Goal: Complete application form

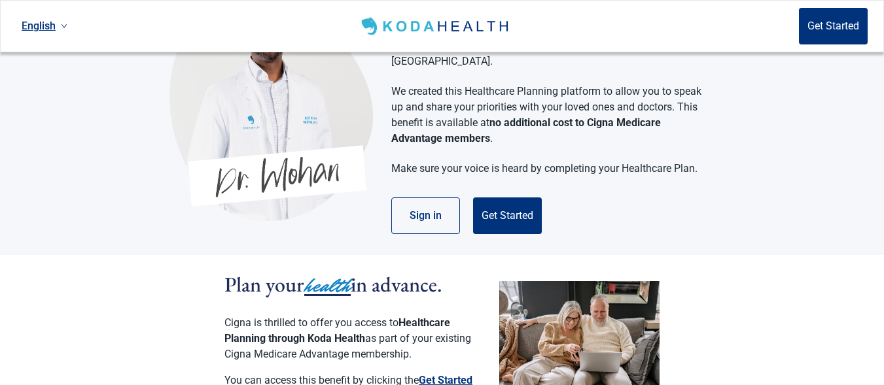
scroll to position [87, 0]
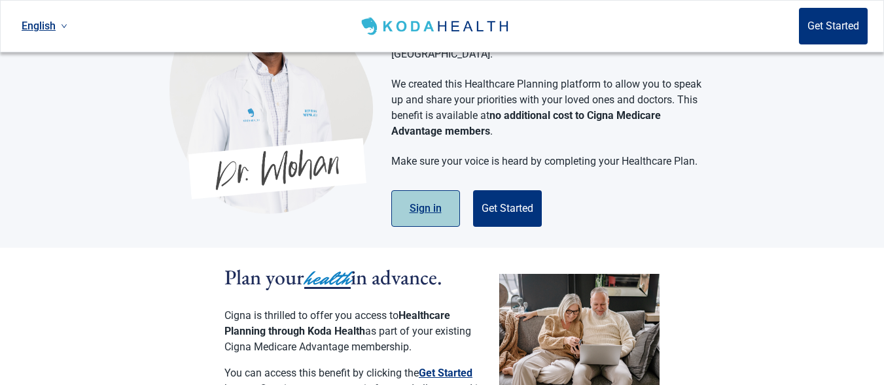
click at [427, 192] on button "Sign in" at bounding box center [425, 208] width 69 height 37
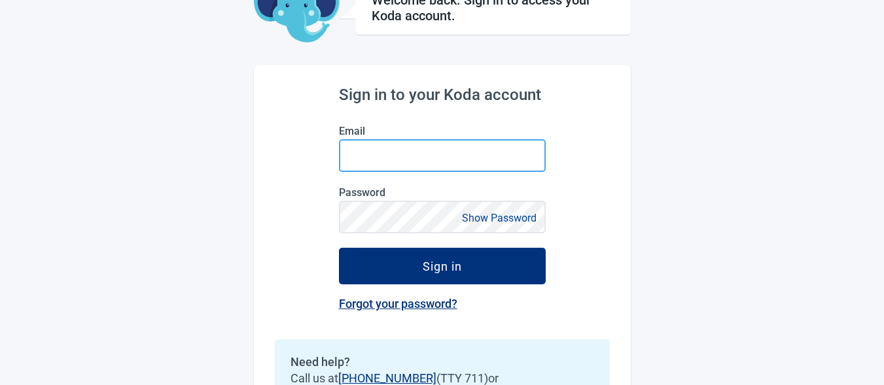
click at [379, 154] on input "Email" at bounding box center [442, 155] width 207 height 33
type input "[EMAIL_ADDRESS][DOMAIN_NAME]"
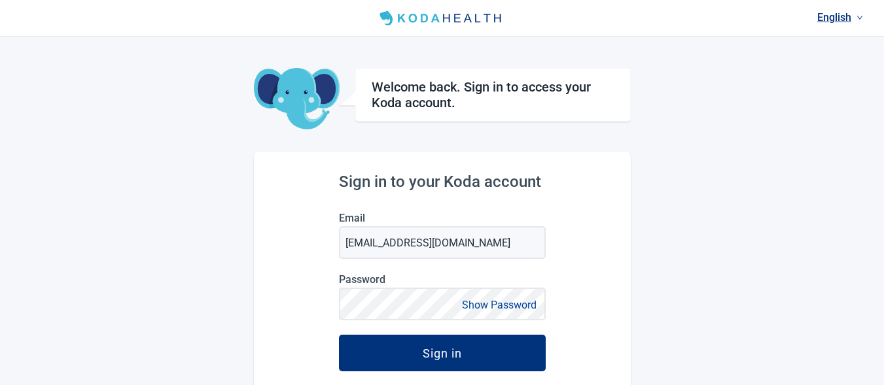
scroll to position [87, 0]
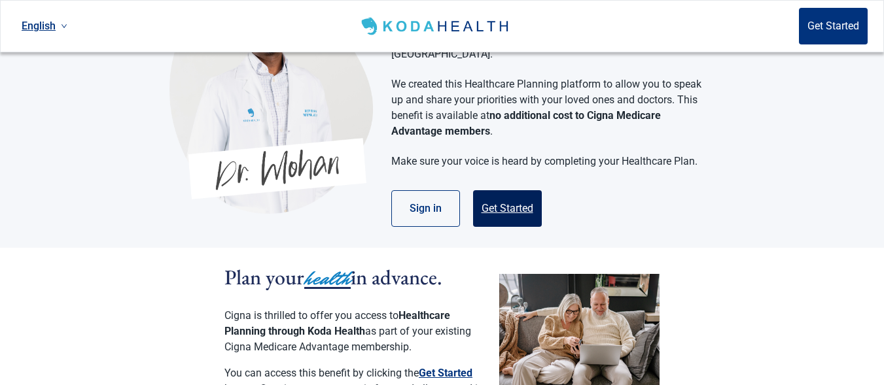
click at [506, 190] on button "Get Started" at bounding box center [507, 208] width 69 height 37
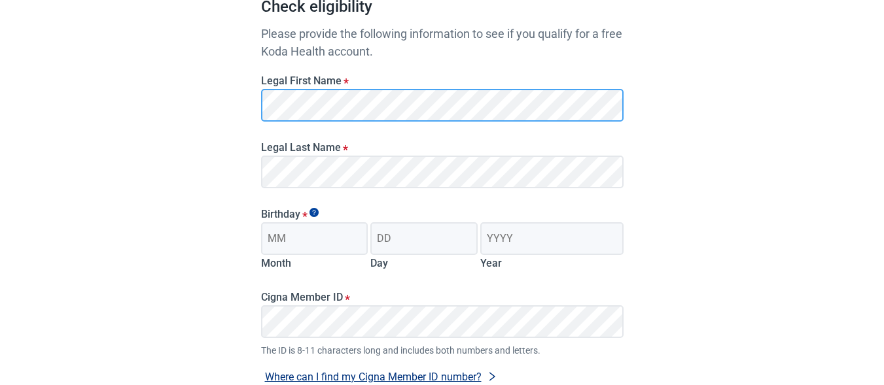
scroll to position [174, 0]
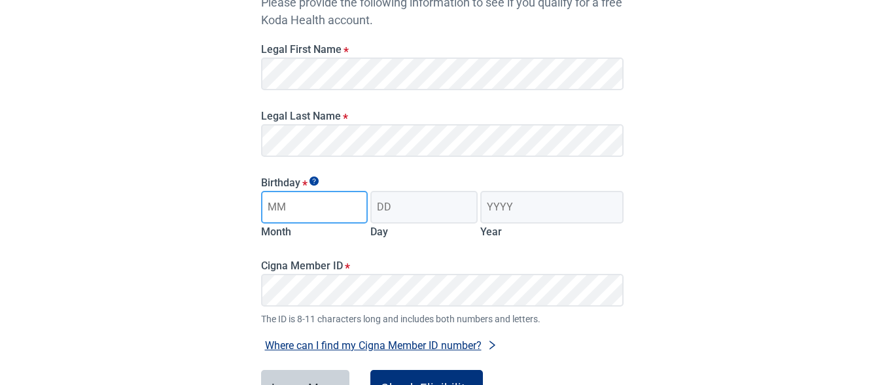
click at [311, 205] on input "Month" at bounding box center [314, 207] width 107 height 33
type input "10"
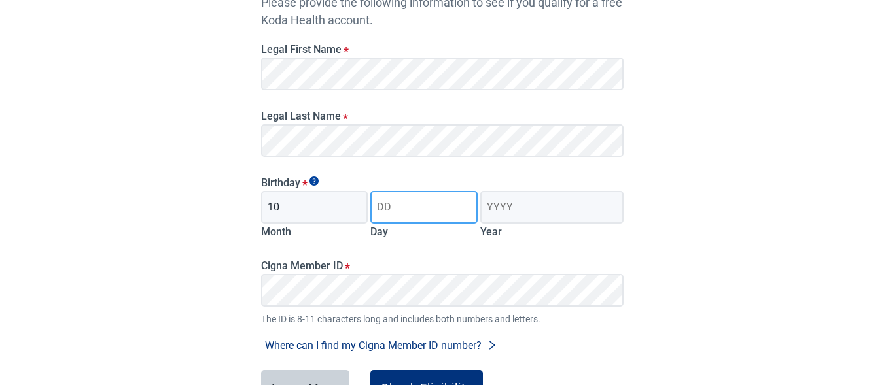
click at [441, 211] on input "Day" at bounding box center [423, 207] width 107 height 33
type input "22"
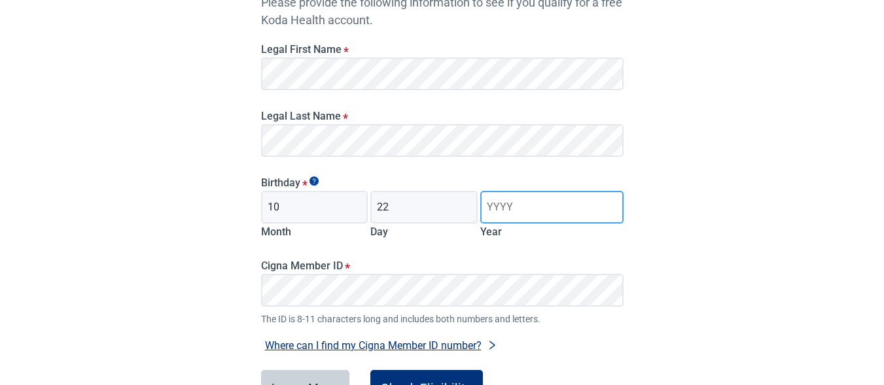
click at [502, 208] on input "Year" at bounding box center [551, 207] width 143 height 33
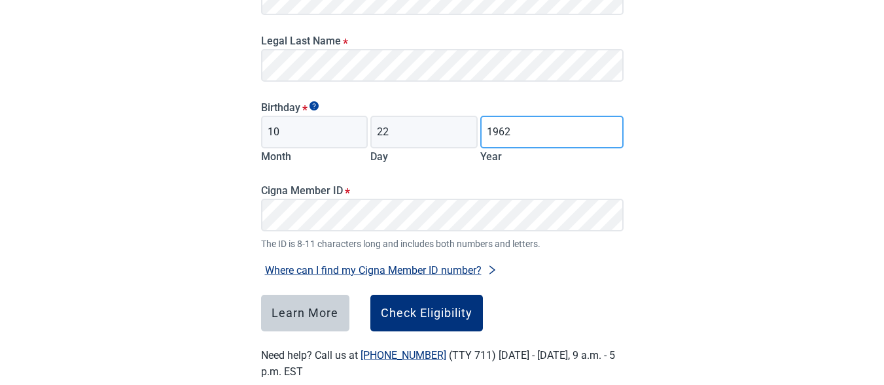
scroll to position [262, 0]
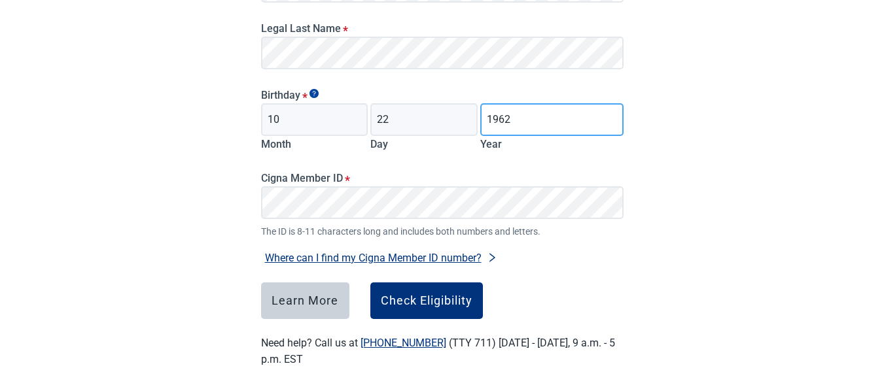
type input "1962"
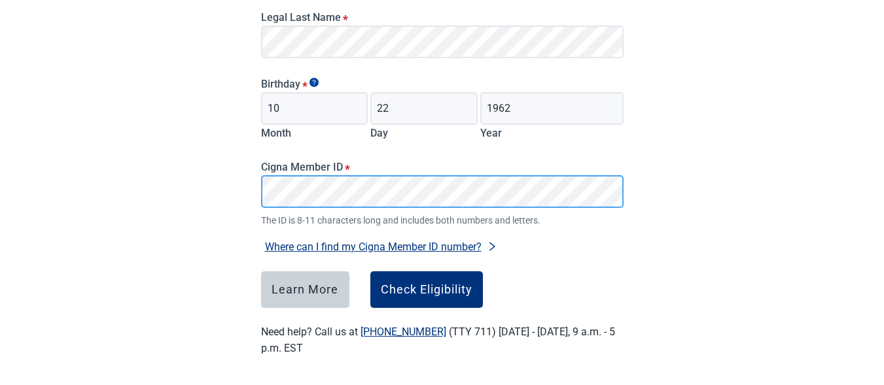
scroll to position [275, 0]
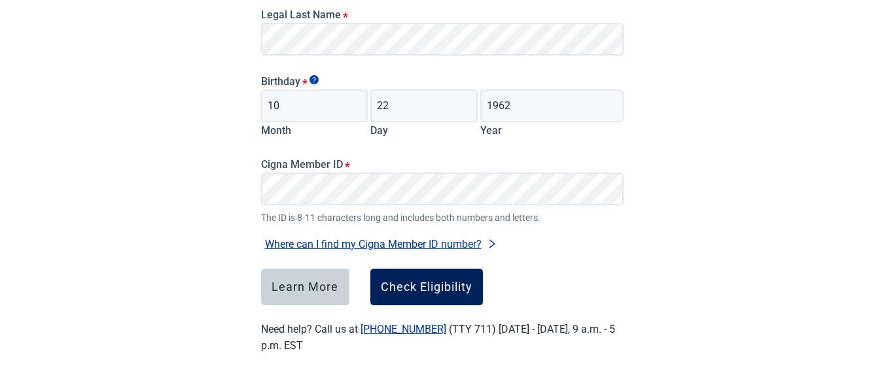
click at [448, 290] on div "Check Eligibility" at bounding box center [427, 287] width 92 height 13
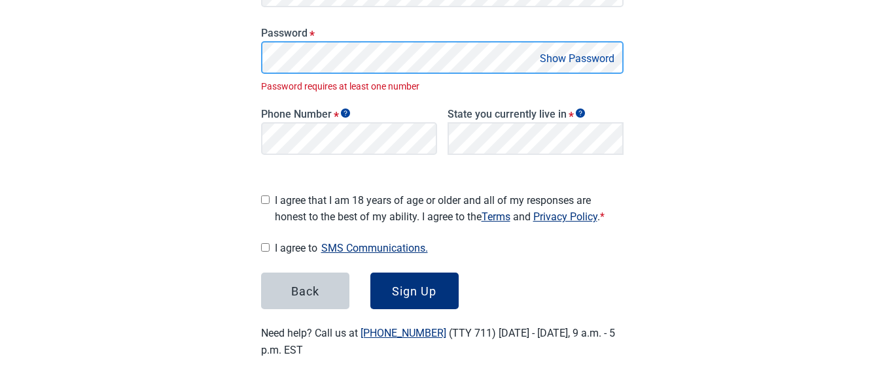
scroll to position [285, 0]
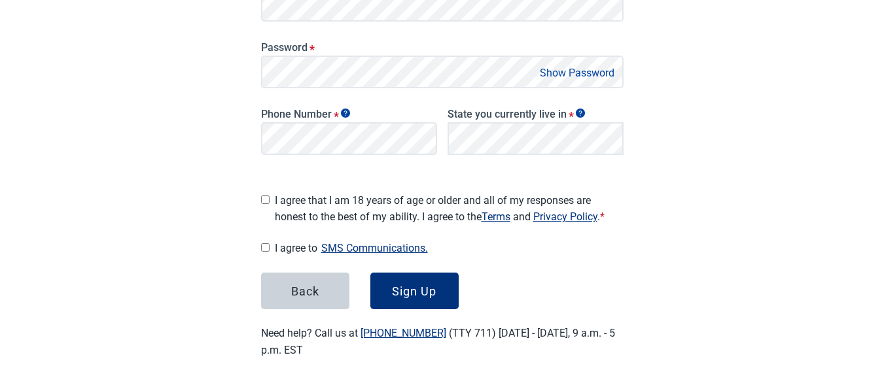
click at [599, 73] on button "Show Password" at bounding box center [577, 73] width 82 height 18
click at [262, 196] on input "I agree that I am 18 years of age or older and all of my responses are honest t…" at bounding box center [265, 200] width 9 height 9
checkbox input "true"
click at [268, 243] on input "I agree to SMS Communications." at bounding box center [265, 247] width 9 height 9
checkbox input "true"
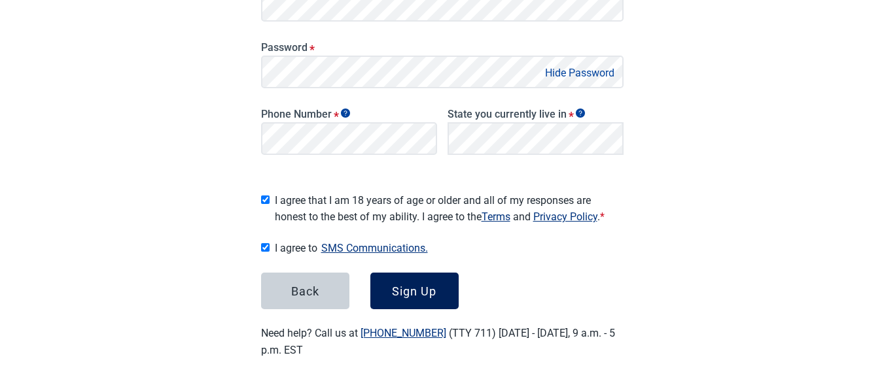
click at [385, 292] on button "Sign Up" at bounding box center [414, 291] width 88 height 37
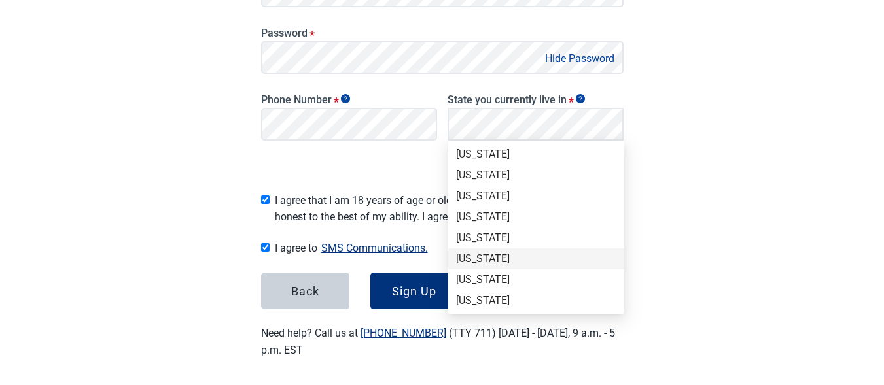
scroll to position [88, 0]
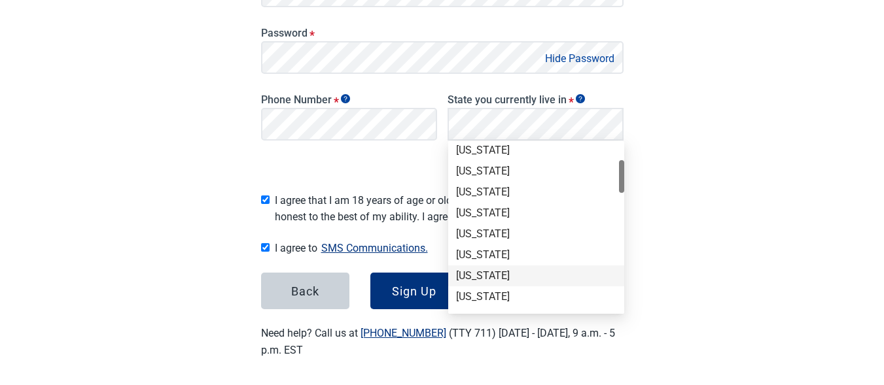
click at [474, 275] on div "[US_STATE]" at bounding box center [536, 276] width 160 height 14
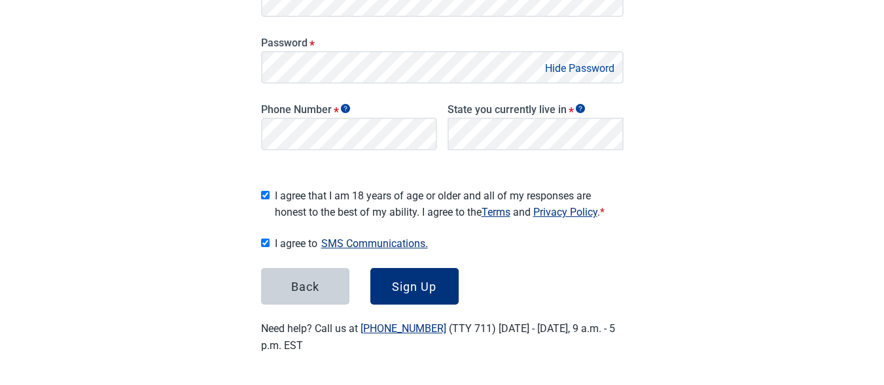
scroll to position [285, 0]
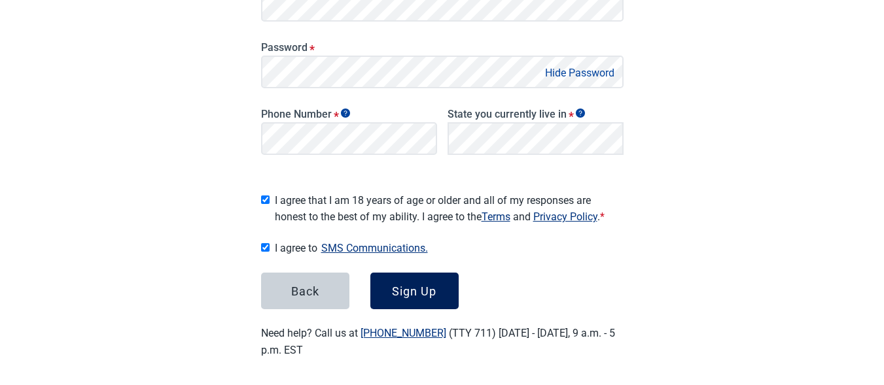
click at [402, 285] on div "Sign Up" at bounding box center [414, 291] width 44 height 13
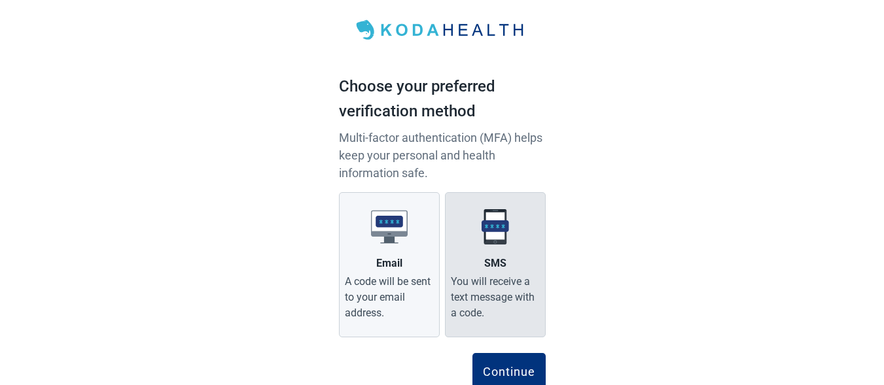
scroll to position [44, 0]
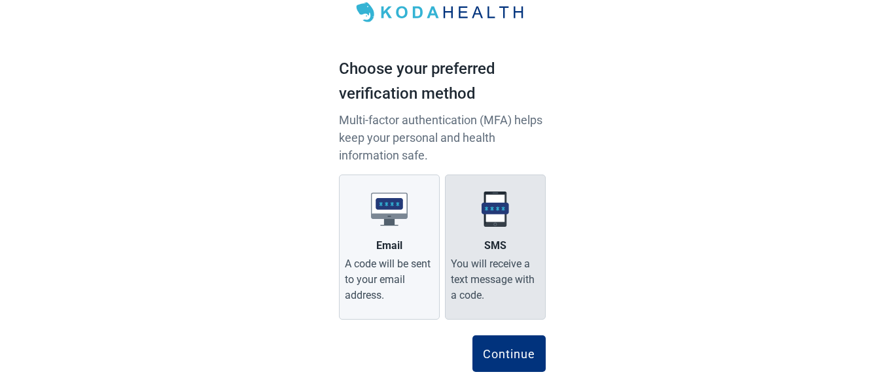
click at [509, 241] on label "SMS You will receive a text message with a code." at bounding box center [495, 247] width 101 height 145
click at [0, 0] on input "SMS You will receive a text message with a code." at bounding box center [0, 0] width 0 height 0
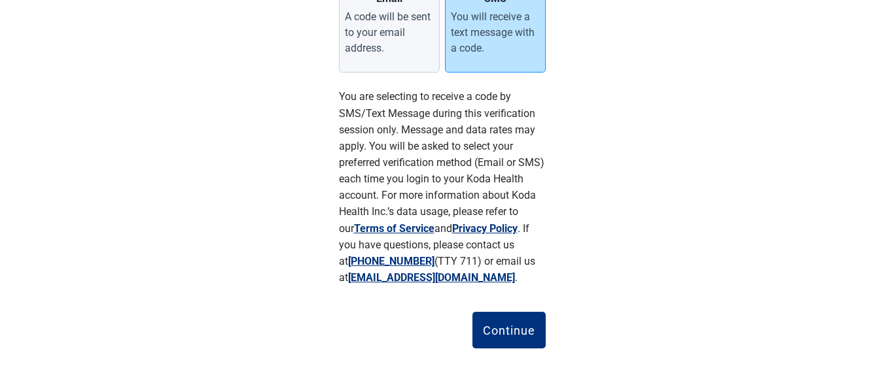
scroll to position [296, 0]
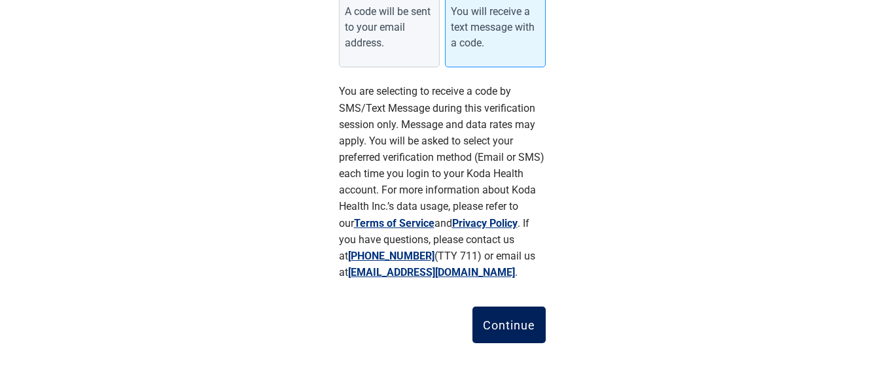
click at [508, 324] on div "Continue" at bounding box center [509, 325] width 52 height 13
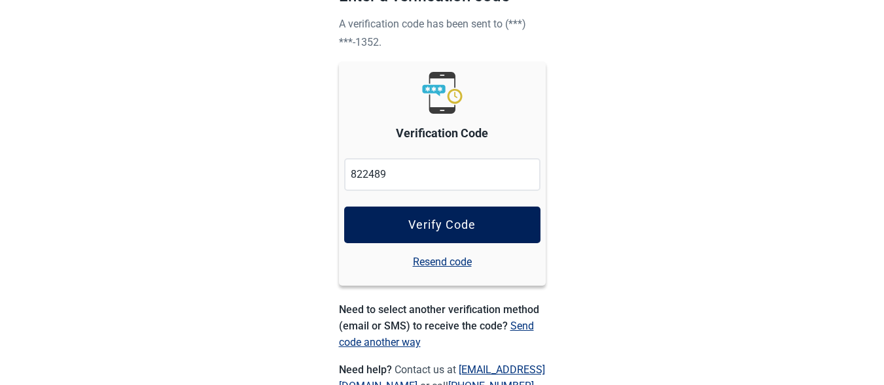
type input "822489"
click at [428, 218] on div "Verify Code" at bounding box center [441, 224] width 67 height 13
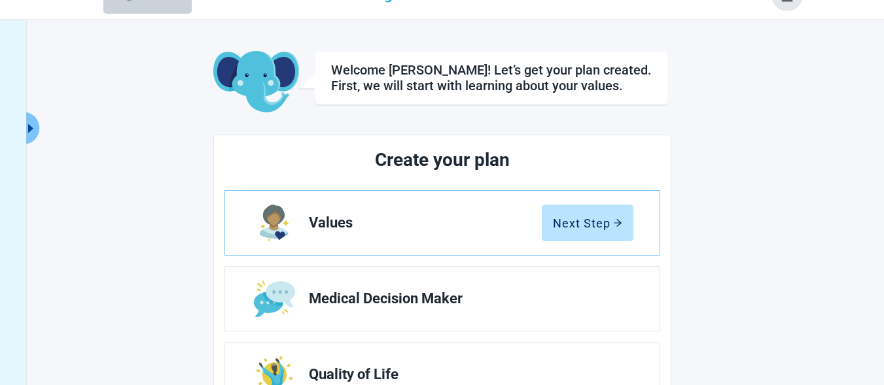
scroll to position [44, 0]
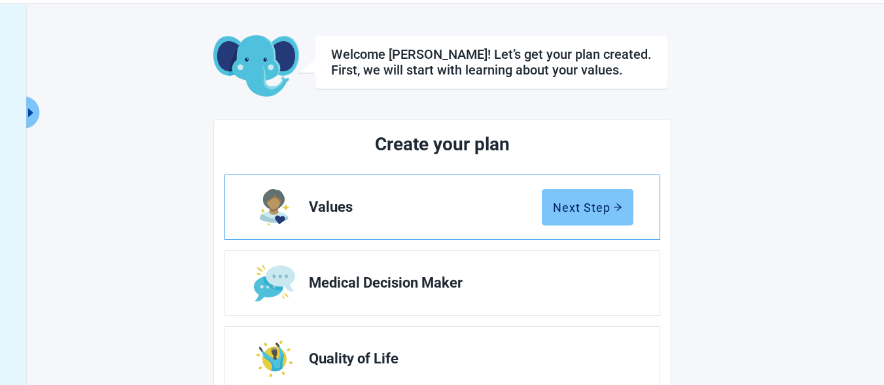
click at [572, 207] on div "Next Step" at bounding box center [587, 207] width 69 height 13
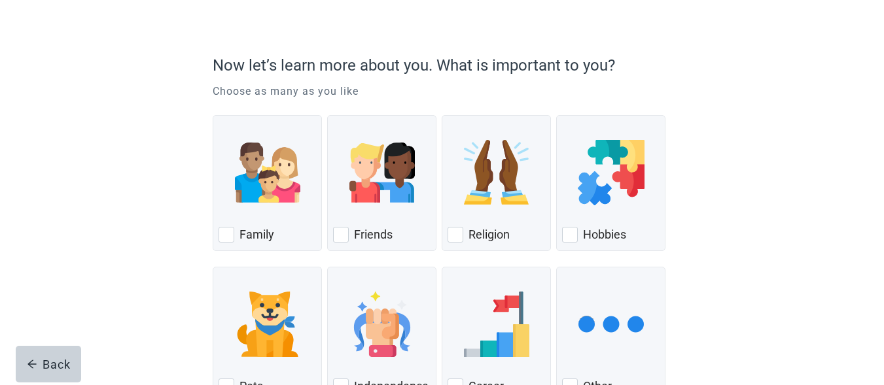
scroll to position [87, 0]
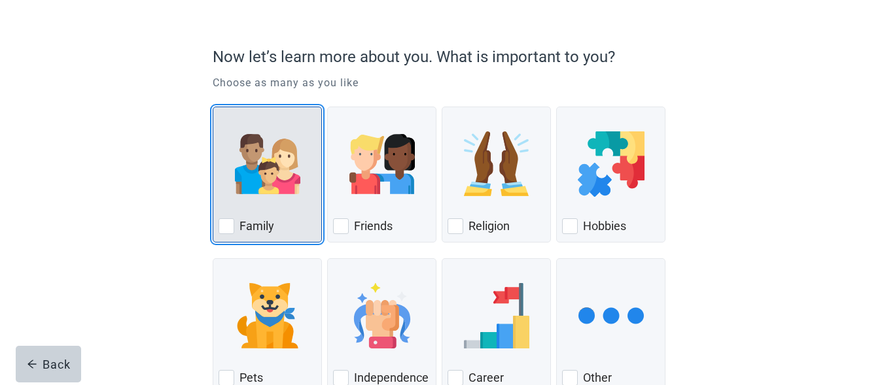
click at [224, 222] on div "Family, checkbox, not checked" at bounding box center [226, 226] width 16 height 16
click at [213, 107] on input "Family" at bounding box center [213, 107] width 1 height 1
checkbox input "true"
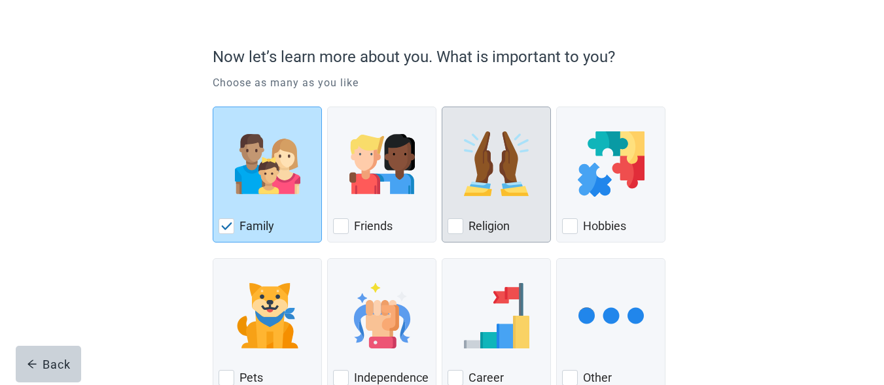
click at [453, 225] on div "Religion, checkbox, not checked" at bounding box center [455, 226] width 16 height 16
click at [442, 107] on input "Religion" at bounding box center [442, 107] width 1 height 1
checkbox input "true"
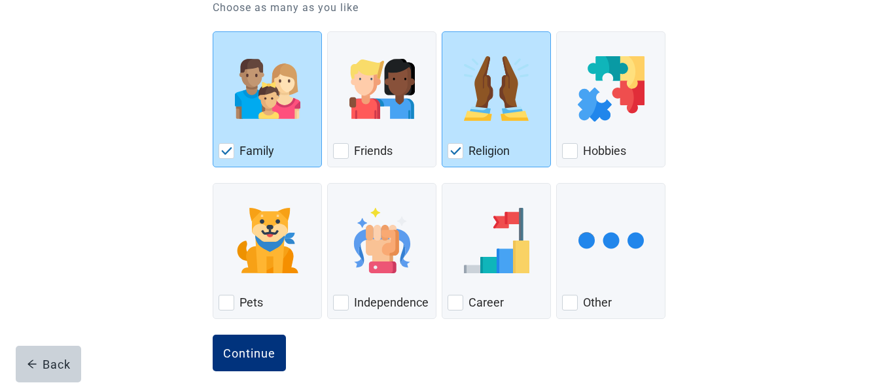
scroll to position [175, 0]
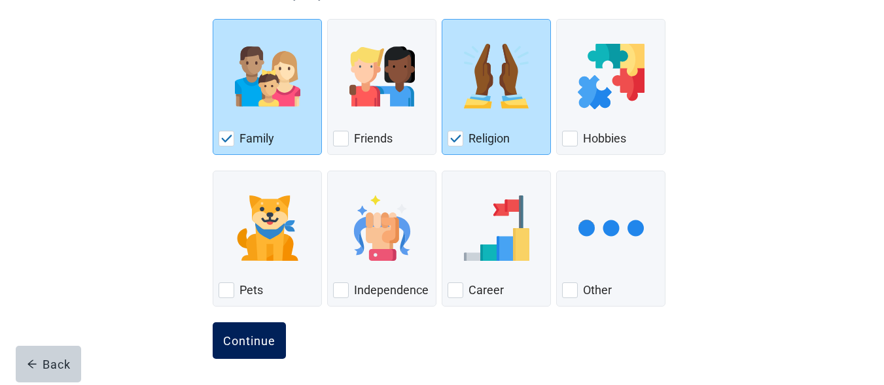
click at [232, 343] on div "Continue" at bounding box center [249, 340] width 52 height 13
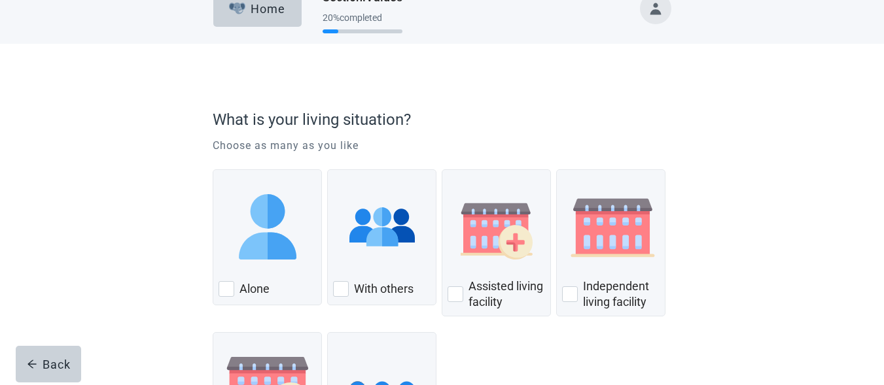
scroll to position [44, 0]
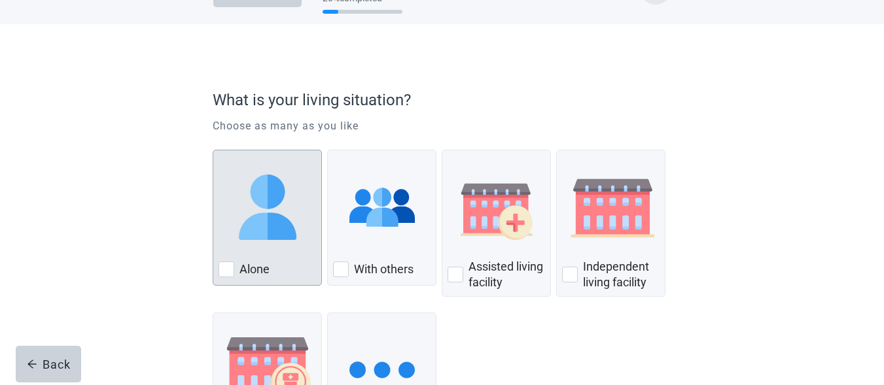
click at [224, 270] on div "Alone, checkbox, not checked" at bounding box center [226, 270] width 16 height 16
click at [213, 150] on input "Alone" at bounding box center [213, 150] width 1 height 1
checkbox input "true"
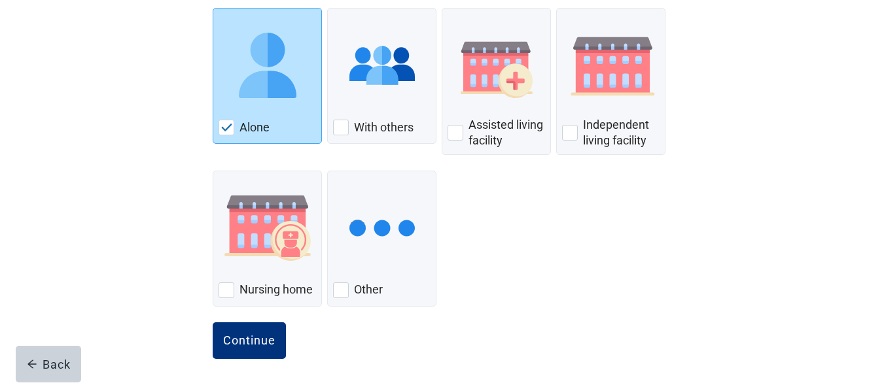
scroll to position [188, 0]
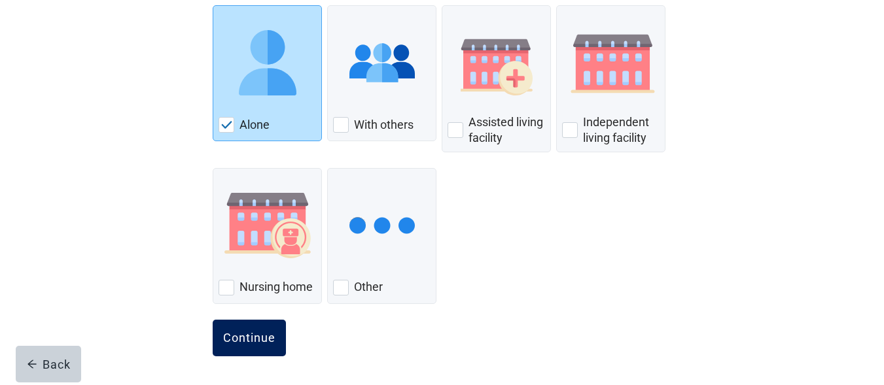
click at [254, 337] on div "Continue" at bounding box center [249, 338] width 52 height 13
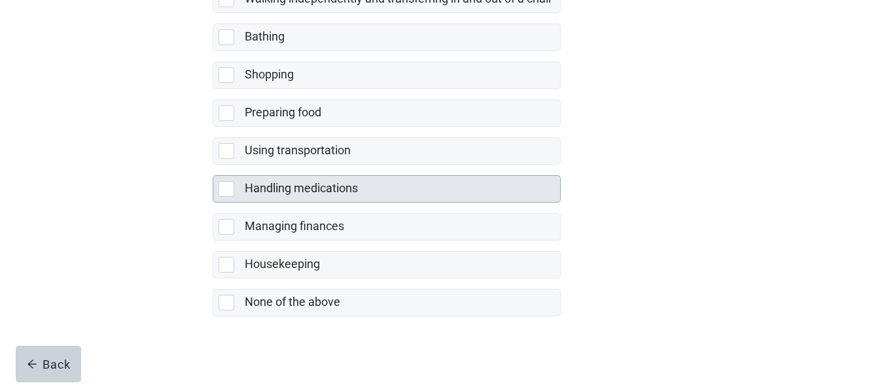
scroll to position [338, 0]
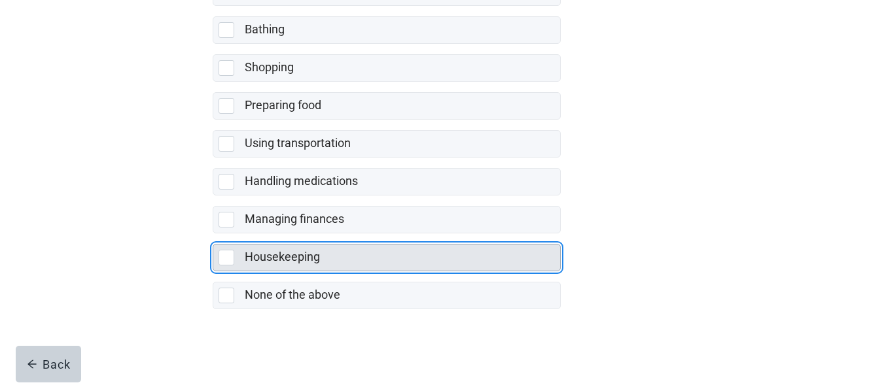
click at [229, 256] on div "Housekeeping, checkbox, not selected" at bounding box center [226, 258] width 16 height 16
click at [213, 234] on input "Housekeeping" at bounding box center [213, 234] width 1 height 1
checkbox input "true"
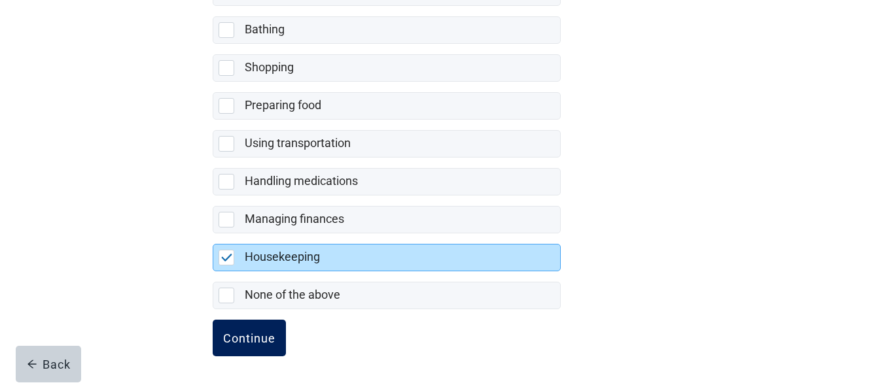
click at [251, 337] on div "Continue" at bounding box center [249, 338] width 52 height 13
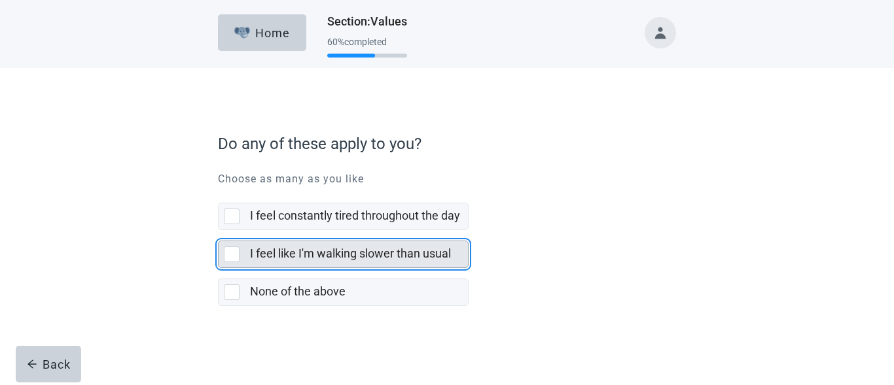
click at [231, 254] on div "I feel like I'm walking slower than usual, checkbox, not selected" at bounding box center [232, 255] width 16 height 16
click at [218, 231] on input "I feel like I'm walking slower than usual" at bounding box center [218, 230] width 1 height 1
checkbox input "true"
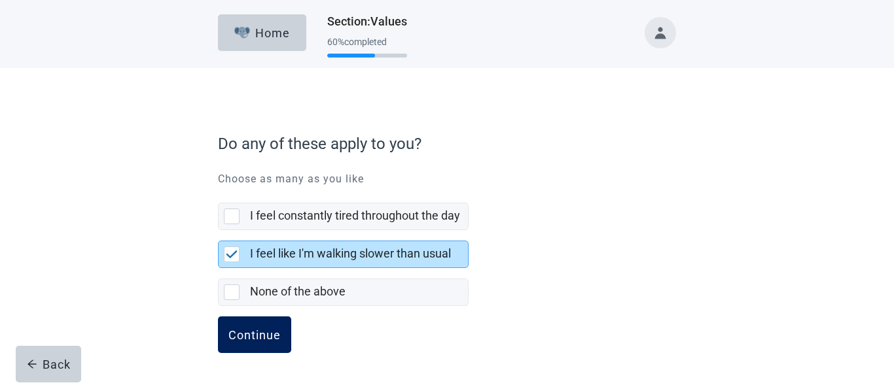
click at [259, 330] on div "Continue" at bounding box center [254, 334] width 52 height 13
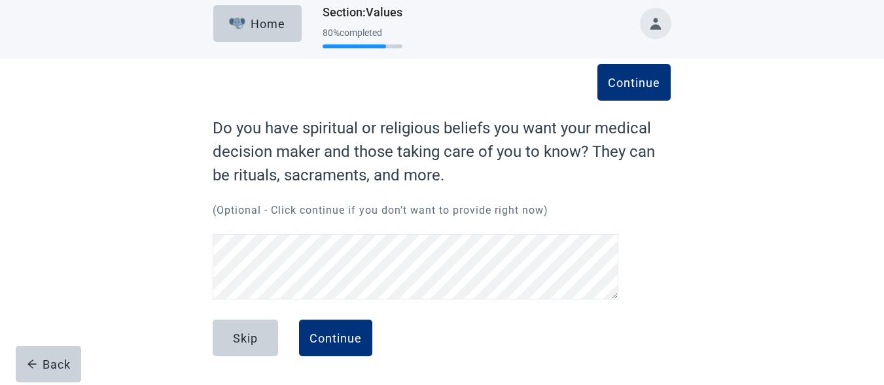
scroll to position [9, 0]
click at [342, 343] on div "Continue" at bounding box center [335, 338] width 52 height 13
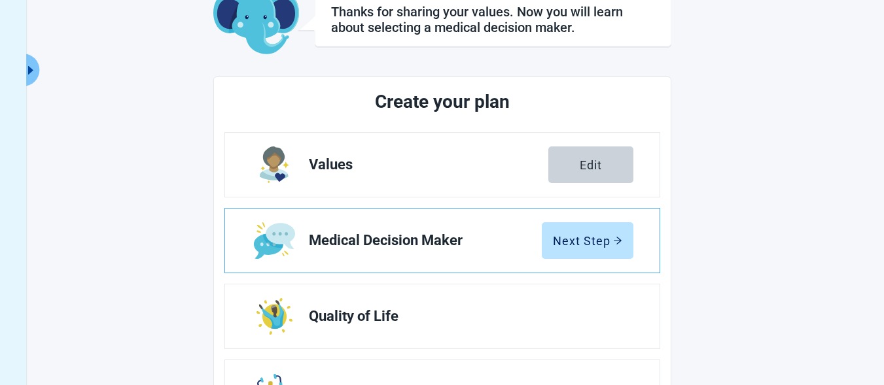
scroll to position [96, 0]
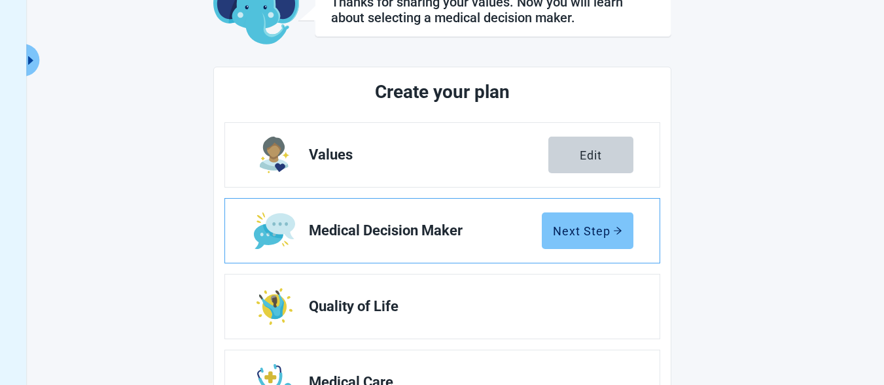
click at [557, 220] on button "Next Step" at bounding box center [588, 231] width 92 height 37
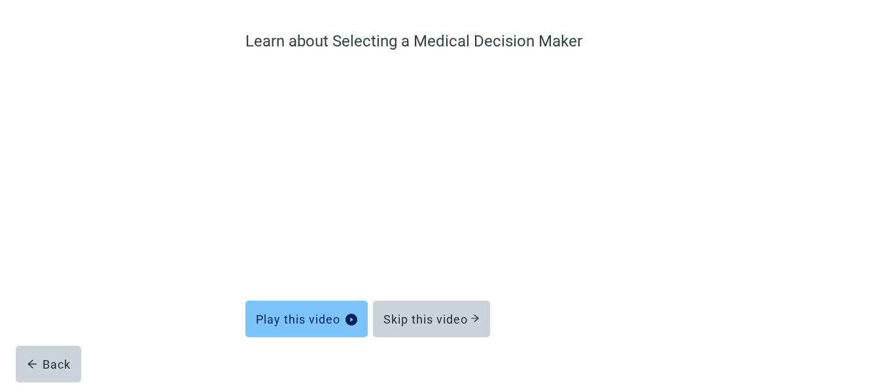
click at [323, 314] on div "Play this video" at bounding box center [306, 319] width 101 height 13
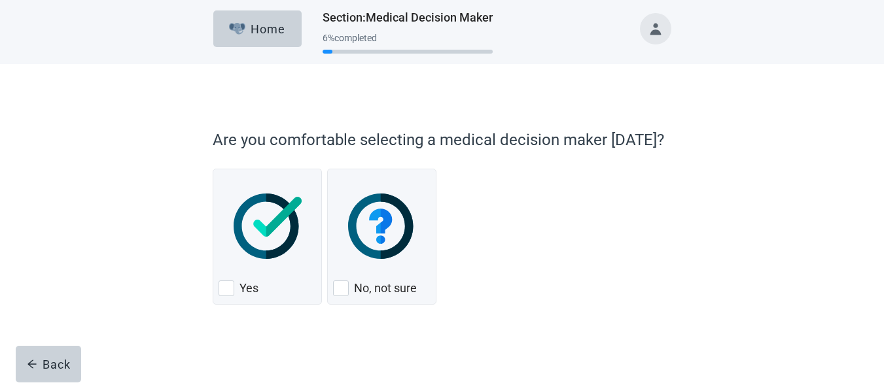
scroll to position [5, 0]
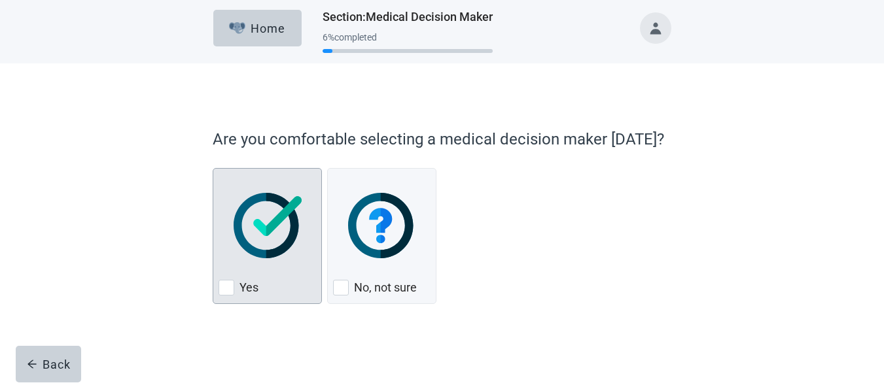
click at [258, 224] on img "Yes, checkbox, not checked" at bounding box center [268, 225] width 69 height 65
click at [213, 169] on input "Yes" at bounding box center [213, 168] width 1 height 1
checkbox input "true"
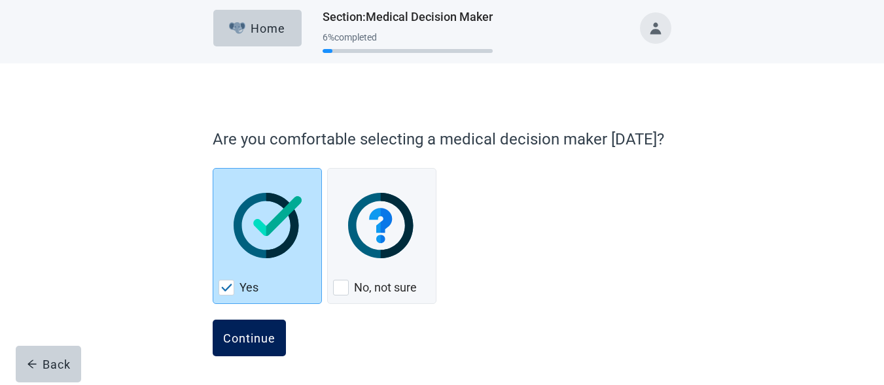
click at [250, 335] on div "Continue" at bounding box center [249, 338] width 52 height 13
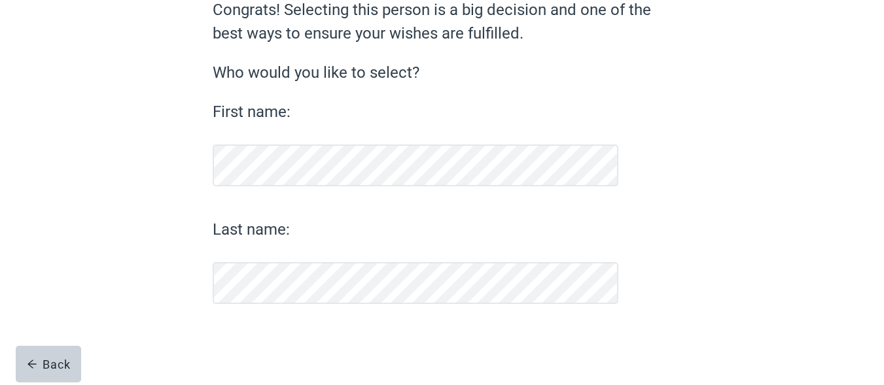
scroll to position [128, 0]
click at [232, 326] on button "Continue" at bounding box center [249, 338] width 73 height 37
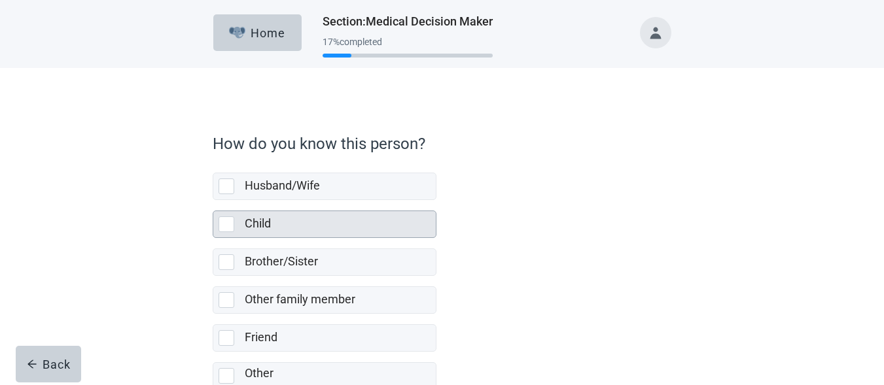
click at [226, 222] on div "Child, checkbox, not selected" at bounding box center [226, 225] width 16 height 16
click at [213, 201] on input "Child" at bounding box center [213, 200] width 1 height 1
checkbox input "true"
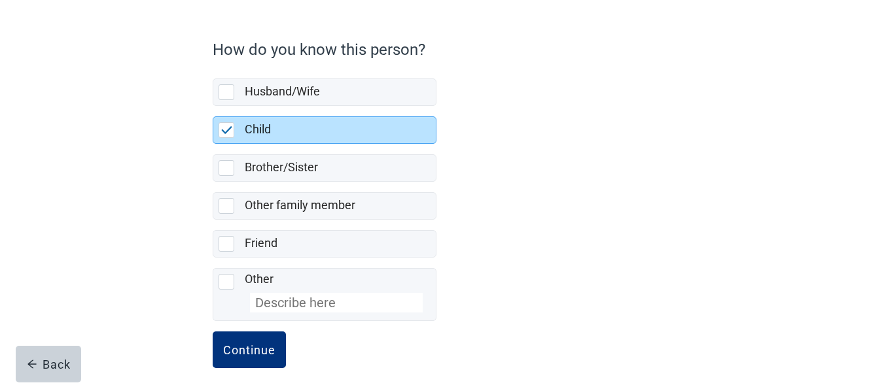
scroll to position [97, 0]
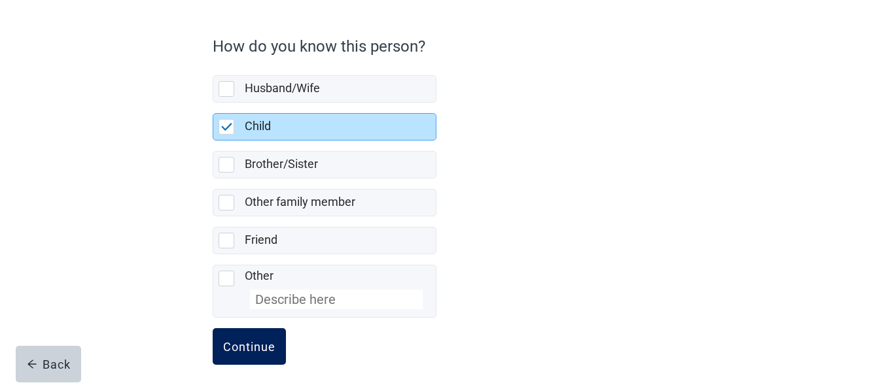
click at [254, 348] on div "Continue" at bounding box center [249, 346] width 52 height 13
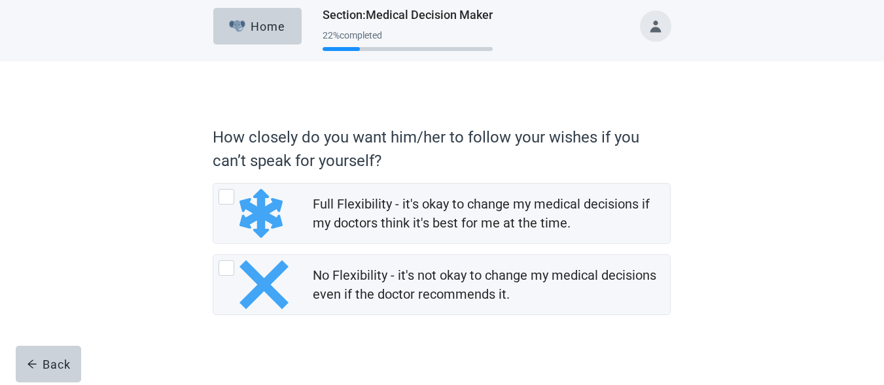
scroll to position [18, 0]
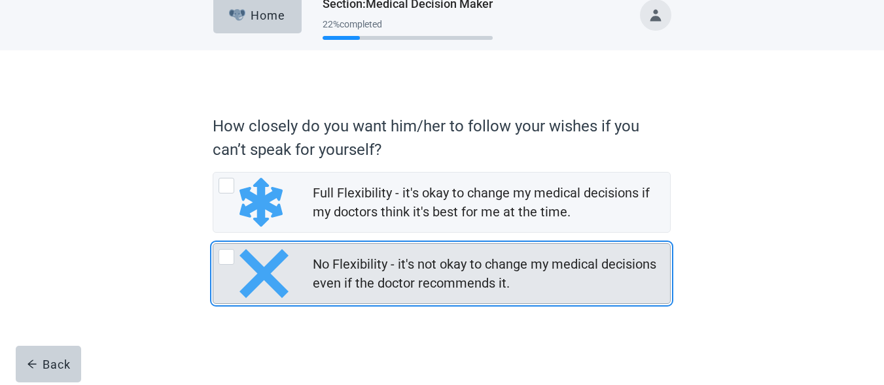
click at [226, 257] on div "No Flexibility - it's not okay to change my medical decisions even if the docto…" at bounding box center [226, 257] width 16 height 16
click at [213, 244] on input "No Flexibility - it's not okay to change my medical decisions even if the docto…" at bounding box center [213, 243] width 1 height 1
radio input "true"
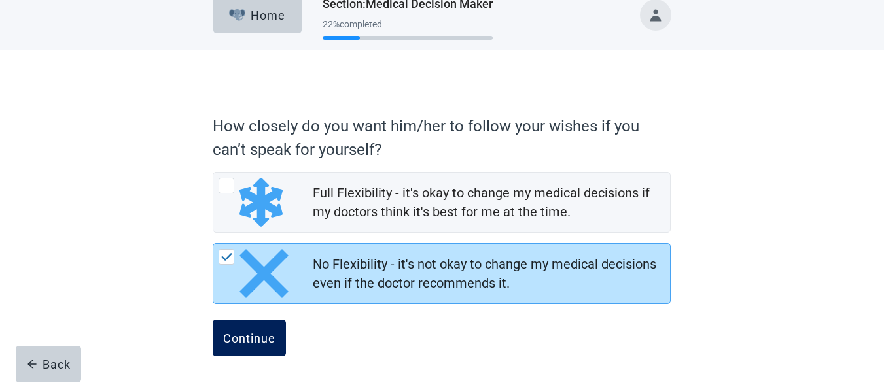
click at [241, 340] on div "Continue" at bounding box center [249, 338] width 52 height 13
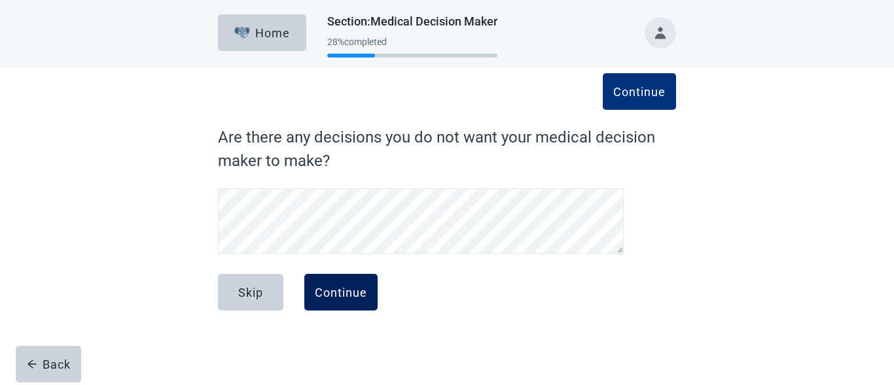
click at [355, 279] on button "Continue" at bounding box center [340, 292] width 73 height 37
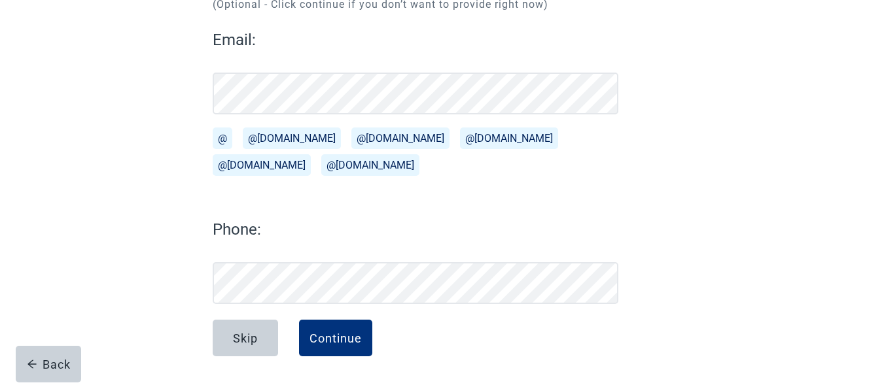
scroll to position [168, 0]
click at [311, 154] on button "@[DOMAIN_NAME]" at bounding box center [262, 165] width 98 height 22
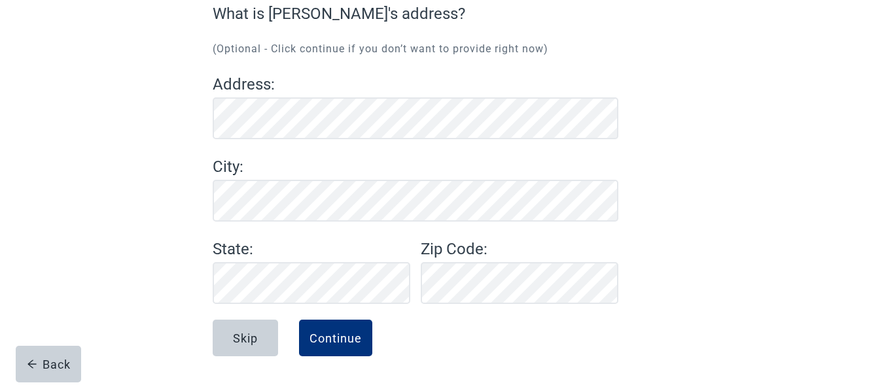
scroll to position [124, 0]
click at [339, 333] on div "Continue" at bounding box center [335, 338] width 52 height 13
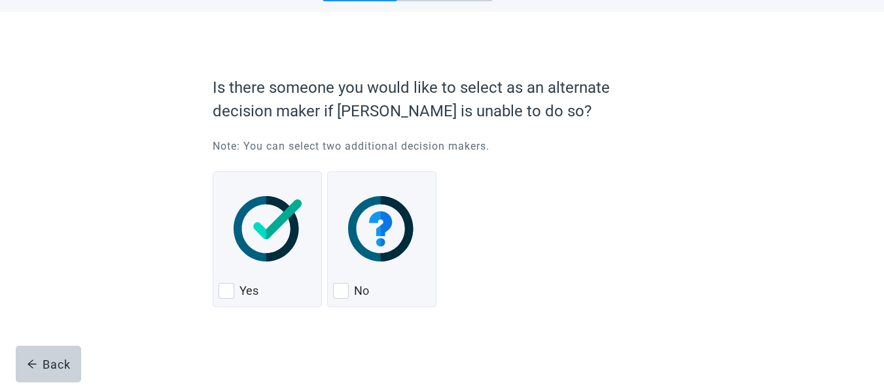
scroll to position [60, 0]
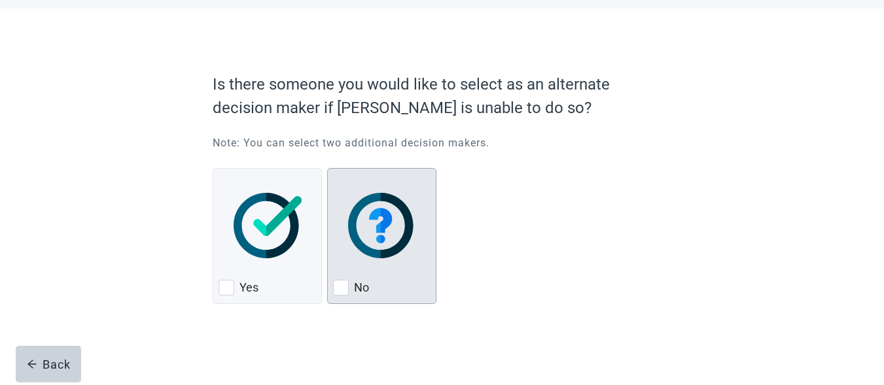
click at [344, 286] on div "No, checkbox, not checked" at bounding box center [341, 288] width 16 height 16
click at [328, 169] on input "No" at bounding box center [327, 168] width 1 height 1
checkbox input "true"
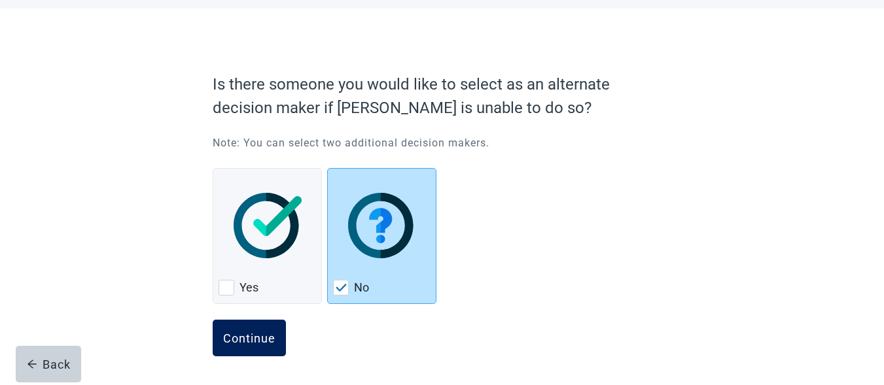
click at [230, 336] on div "Continue" at bounding box center [249, 338] width 52 height 13
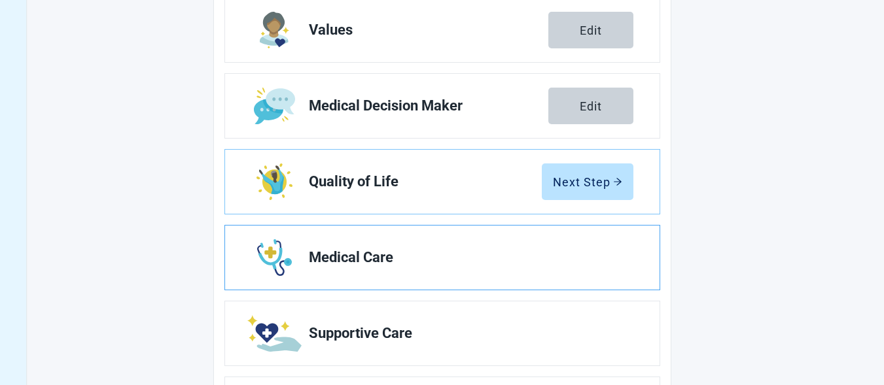
scroll to position [234, 0]
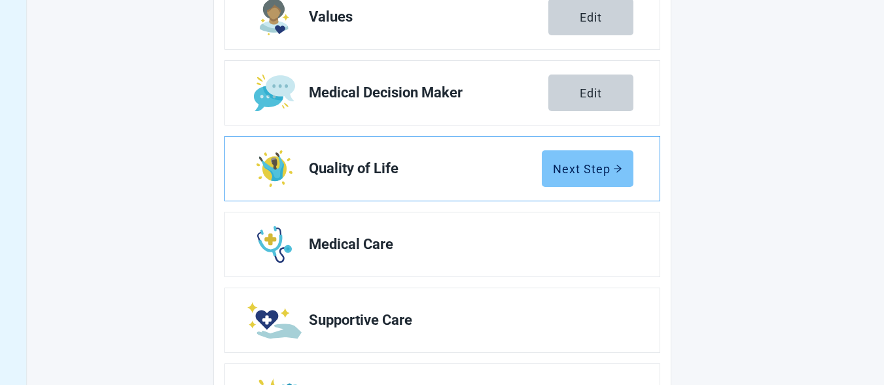
click at [586, 176] on button "Next Step" at bounding box center [588, 168] width 92 height 37
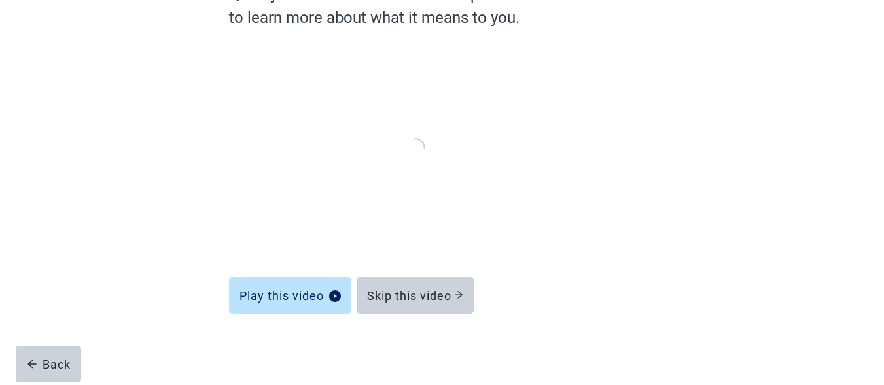
scroll to position [143, 0]
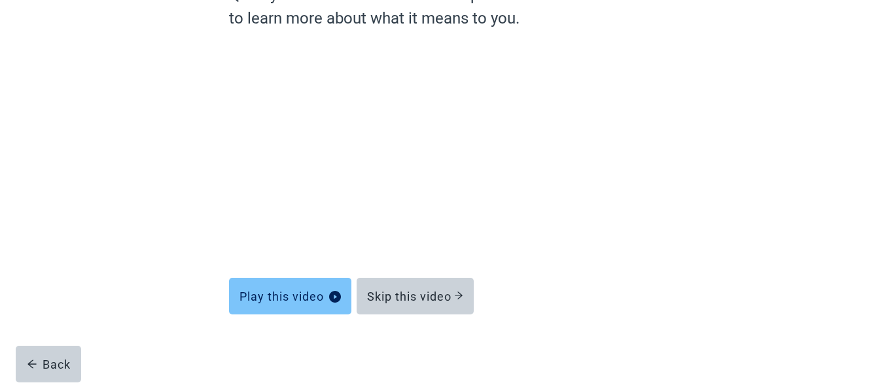
click at [264, 292] on div "Play this video" at bounding box center [289, 296] width 101 height 13
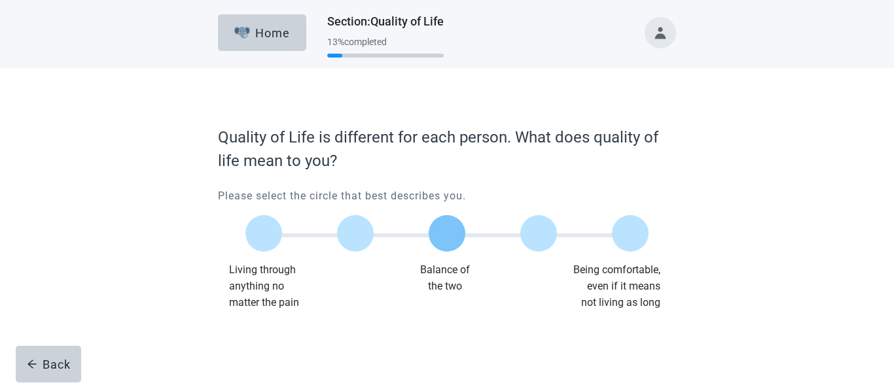
click at [443, 235] on label "Main content" at bounding box center [446, 233] width 37 height 37
click at [447, 234] on input "Quality of life scale: 50 out of 100. Balance of the two" at bounding box center [447, 234] width 0 height 0
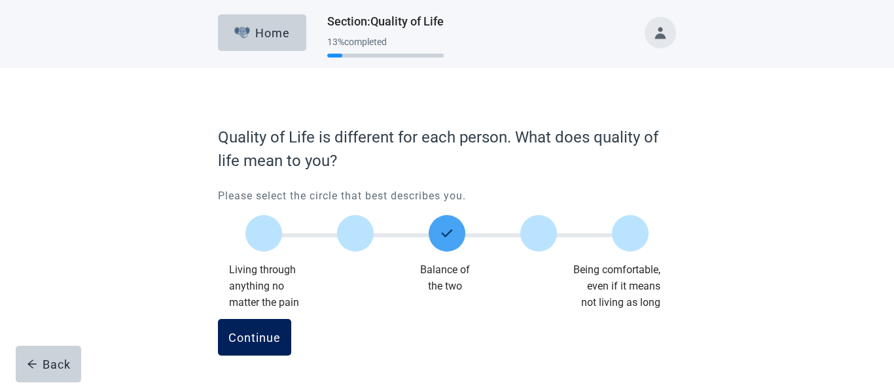
click at [241, 335] on div "Continue" at bounding box center [254, 337] width 52 height 13
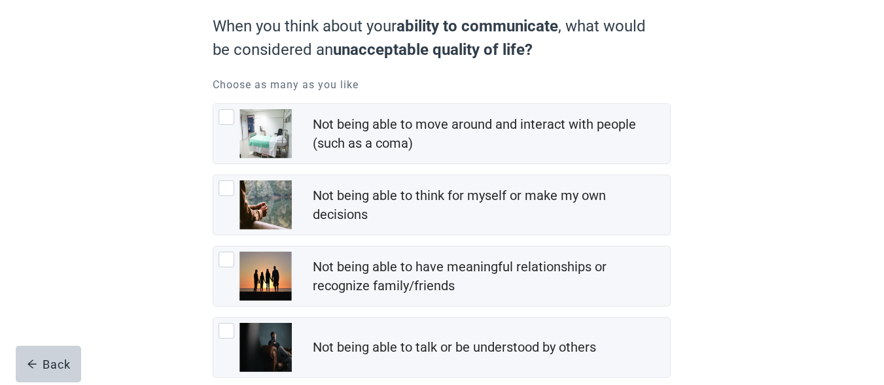
scroll to position [131, 0]
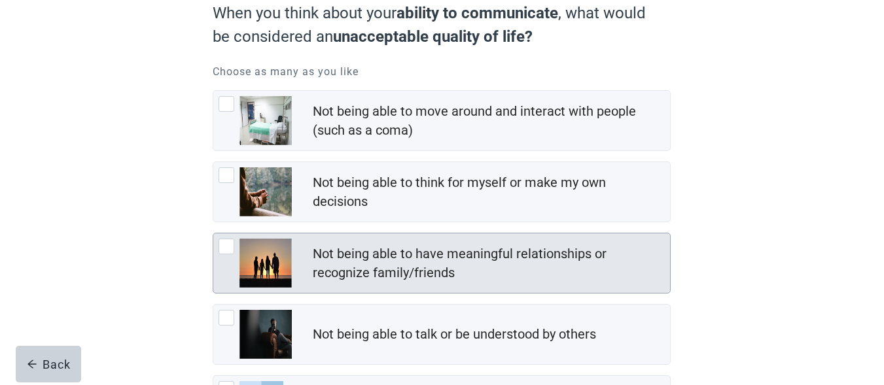
click at [224, 241] on div "Not being able to have meaningful relationships or recognize family/friends, ch…" at bounding box center [226, 247] width 16 height 16
click at [213, 234] on input "Not being able to have meaningful relationships or recognize family/friends" at bounding box center [213, 233] width 1 height 1
checkbox input "true"
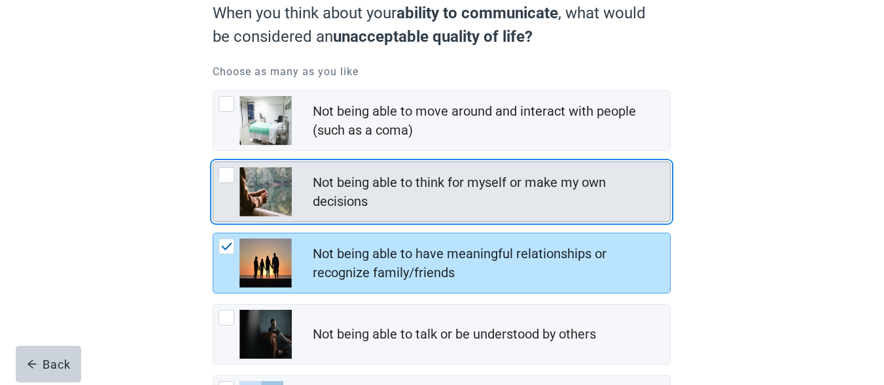
click at [228, 170] on div "Not being able to think for myself or make my own decisions, checkbox, not chec…" at bounding box center [226, 175] width 16 height 16
click at [213, 162] on input "Not being able to think for myself or make my own decisions" at bounding box center [213, 162] width 1 height 1
checkbox input "true"
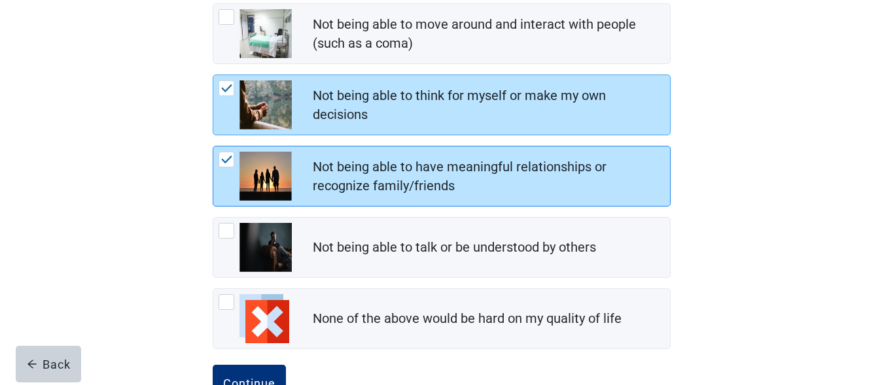
scroll to position [175, 0]
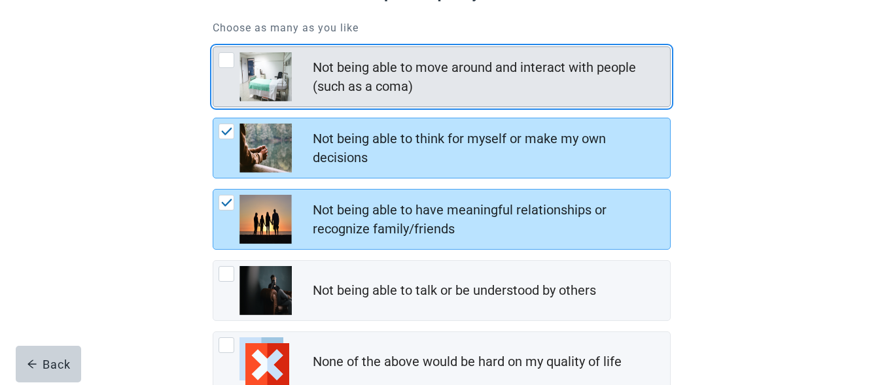
click at [224, 59] on div "Not being able to move around and interact with people (such as a coma), checkb…" at bounding box center [226, 60] width 16 height 16
click at [213, 47] on input "Not being able to move around and interact with people (such as a coma)" at bounding box center [213, 46] width 1 height 1
checkbox input "true"
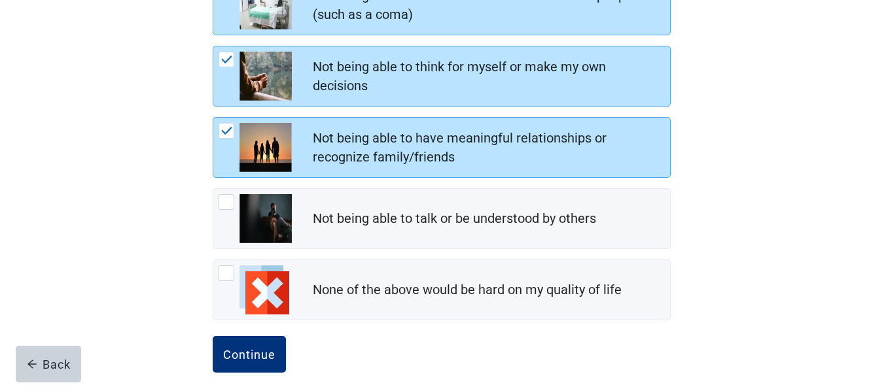
scroll to position [263, 0]
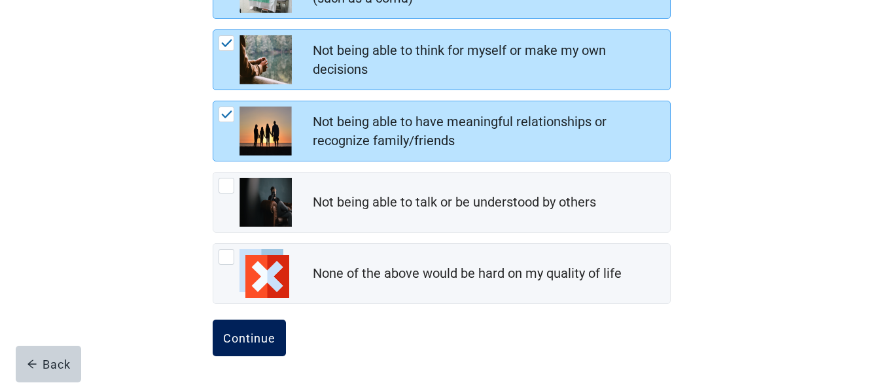
click at [253, 326] on button "Continue" at bounding box center [249, 338] width 73 height 37
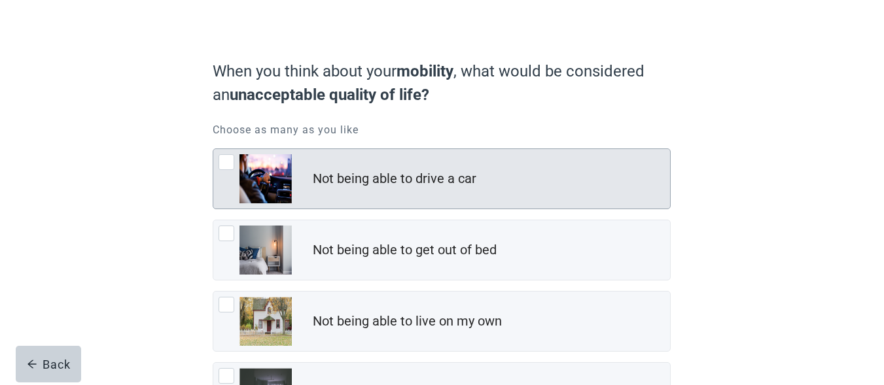
scroll to position [87, 0]
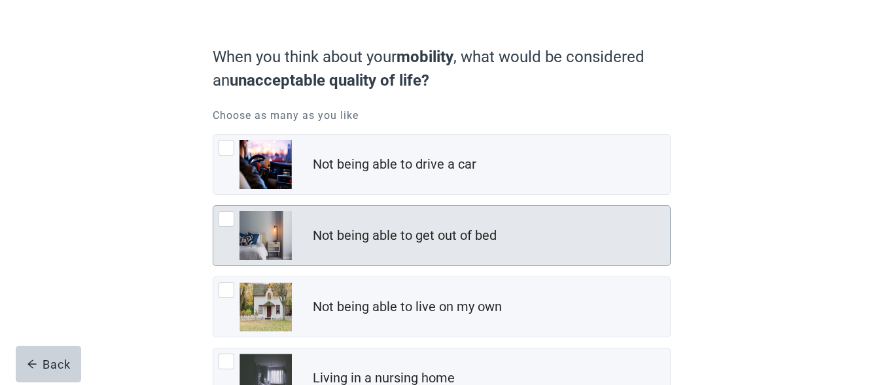
click at [224, 220] on div "Not being able to get out of bed, checkbox, not checked" at bounding box center [226, 219] width 16 height 16
click at [213, 206] on input "Not being able to get out of bed" at bounding box center [213, 205] width 1 height 1
checkbox input "true"
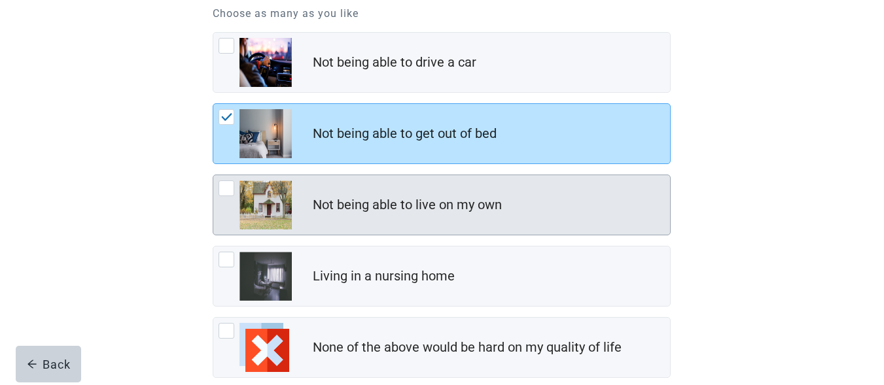
scroll to position [218, 0]
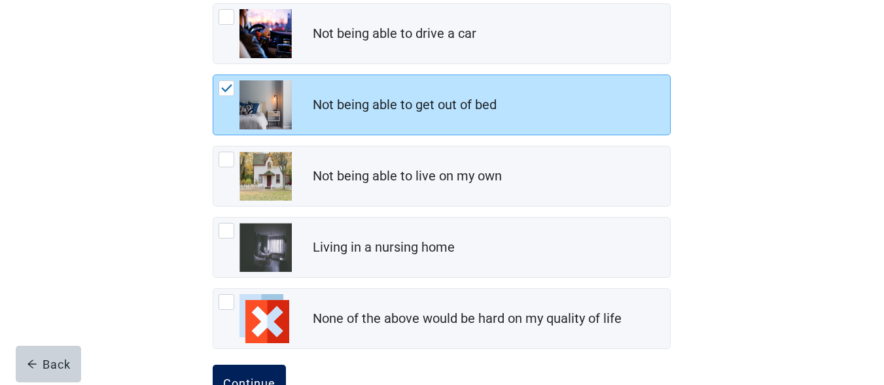
click at [249, 372] on button "Continue" at bounding box center [249, 383] width 73 height 37
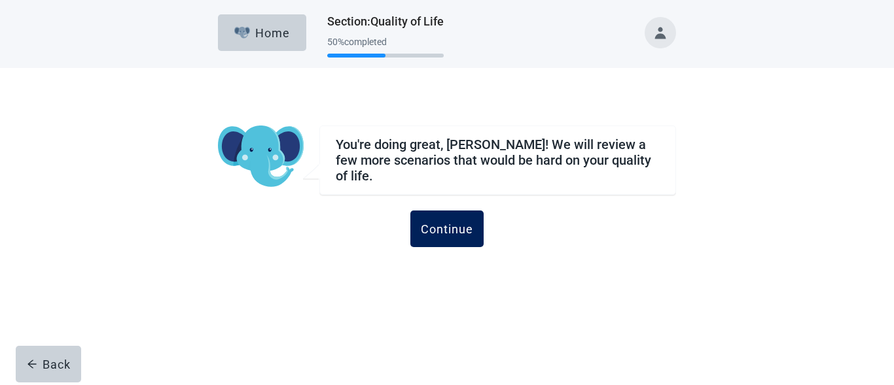
click at [454, 222] on div "Continue" at bounding box center [447, 228] width 52 height 13
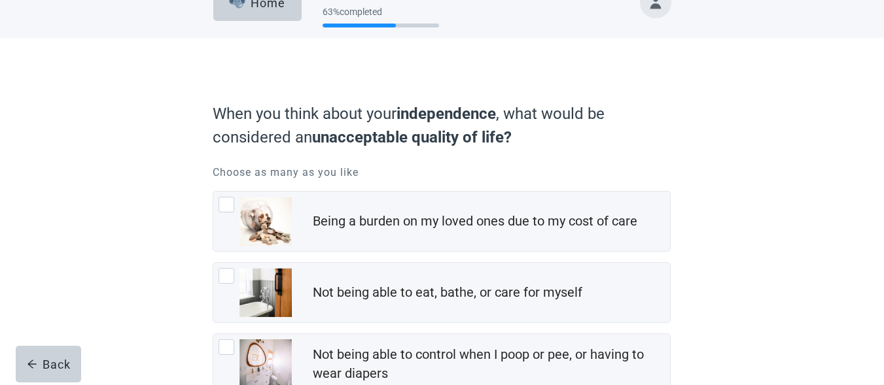
scroll to position [44, 0]
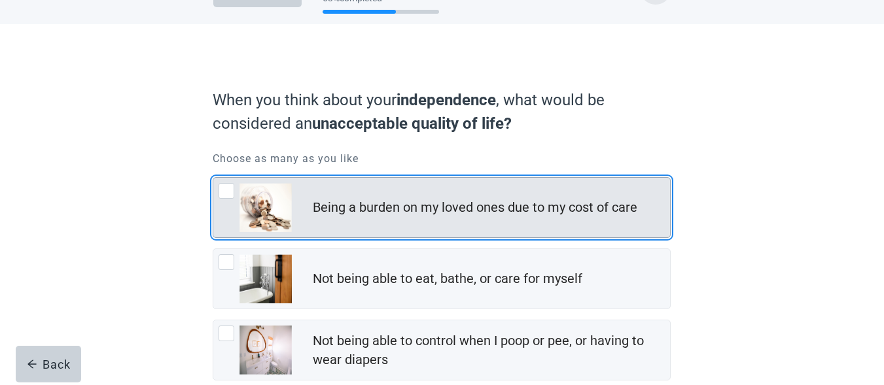
click at [224, 188] on div "Being a burden on my loved ones due to my cost of care, checkbox, not checked" at bounding box center [226, 191] width 16 height 16
click at [213, 178] on input "Being a burden on my loved ones due to my cost of care" at bounding box center [213, 177] width 1 height 1
checkbox input "true"
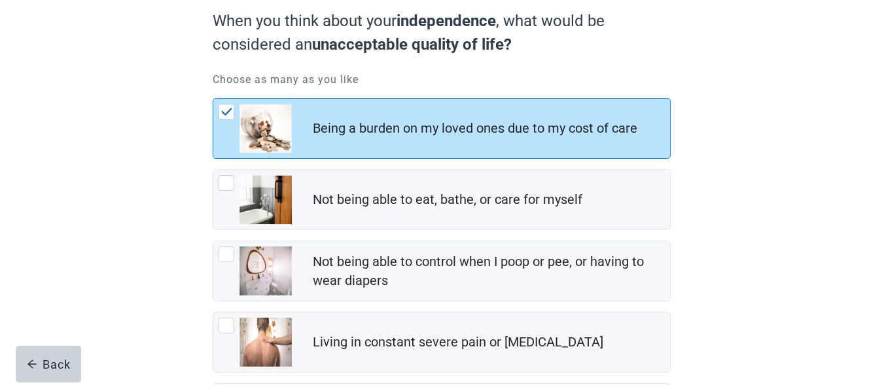
scroll to position [131, 0]
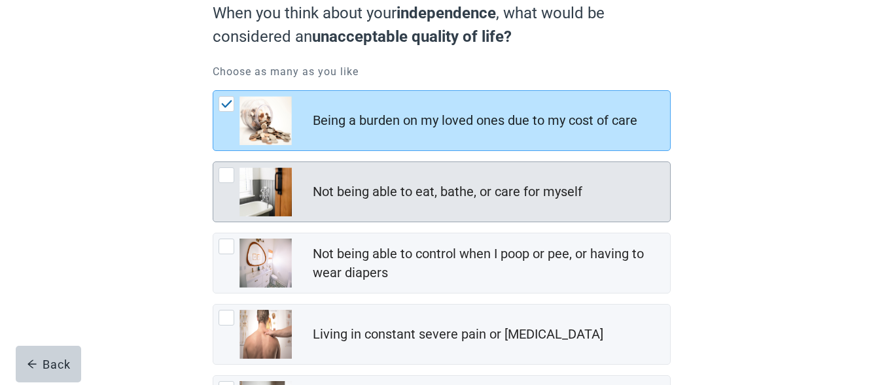
click at [224, 178] on div "Not being able to eat, bathe, or care for myself, checkbox, not checked" at bounding box center [226, 175] width 16 height 16
click at [213, 162] on input "Not being able to eat, bathe, or care for myself" at bounding box center [213, 162] width 1 height 1
checkbox input "true"
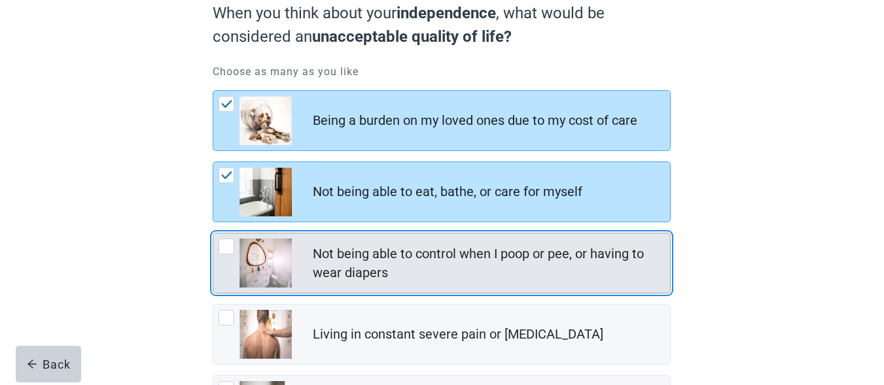
click at [224, 245] on div "Not being able to control when I poop or pee, or having to wear diapers, checkb…" at bounding box center [226, 247] width 16 height 16
click at [213, 234] on input "Not being able to control when I poop or pee, or having to wear diapers" at bounding box center [213, 233] width 1 height 1
checkbox input "true"
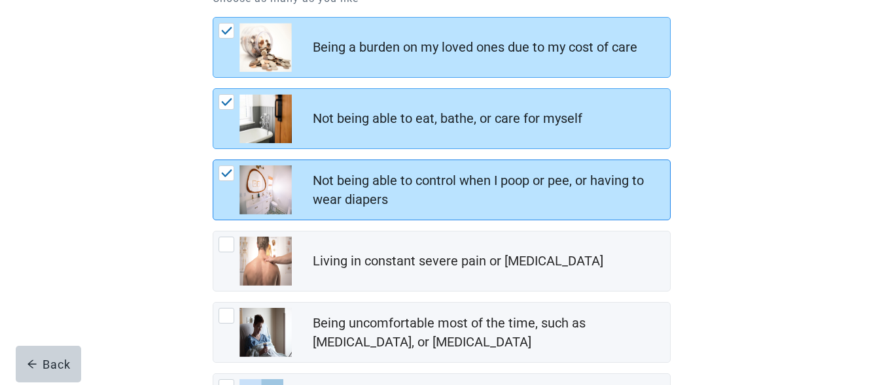
scroll to position [218, 0]
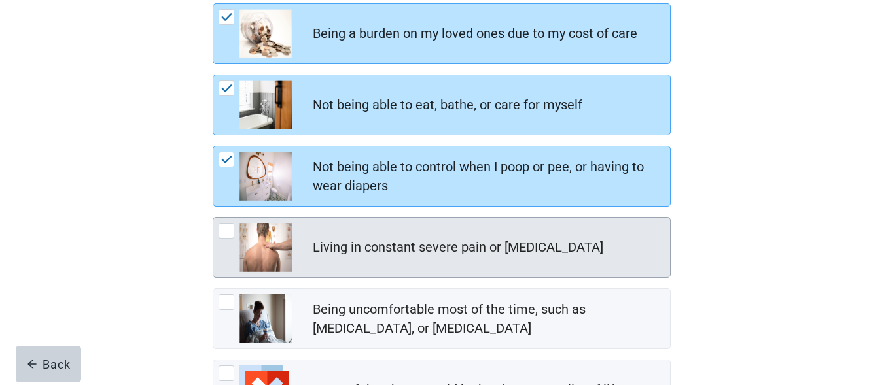
click at [218, 230] on div "Living in constant severe pain or [MEDICAL_DATA]" at bounding box center [441, 248] width 457 height 60
click at [213, 218] on input "Living in constant severe pain or [MEDICAL_DATA]" at bounding box center [213, 217] width 1 height 1
checkbox input "true"
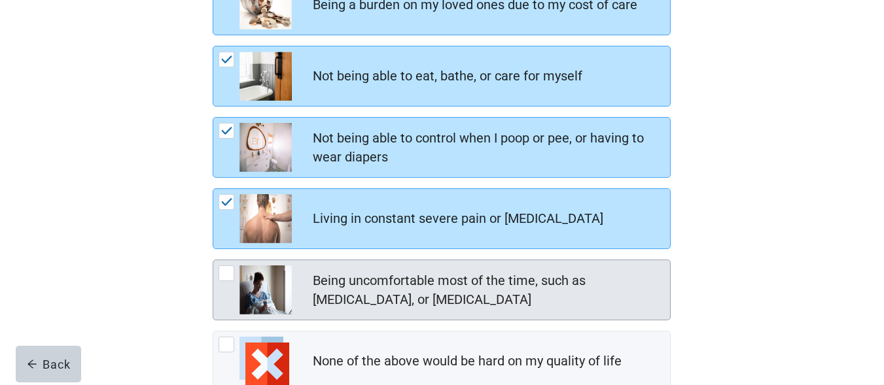
scroll to position [262, 0]
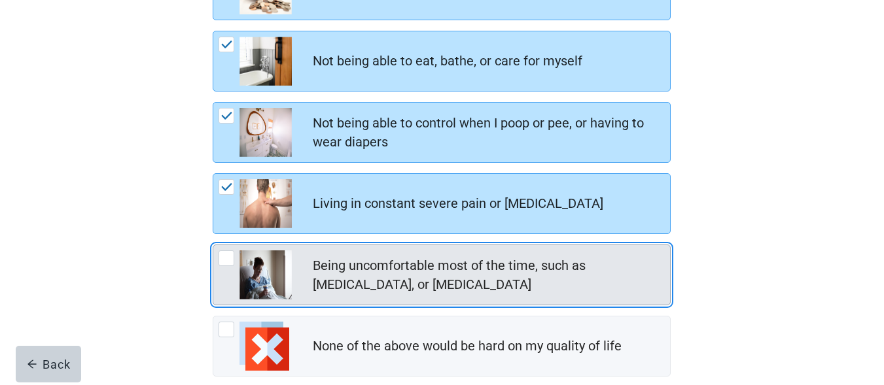
click at [221, 255] on div "Being uncomfortable most of the time, such as nausea, vomiting, or diarrhea, ch…" at bounding box center [226, 259] width 16 height 16
click at [213, 245] on input "Being uncomfortable most of the time, such as [MEDICAL_DATA], or [MEDICAL_DATA]" at bounding box center [213, 245] width 1 height 1
checkbox input "true"
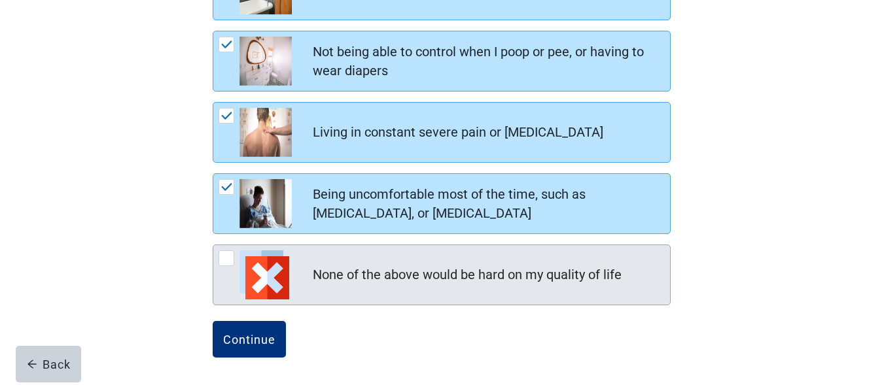
scroll to position [334, 0]
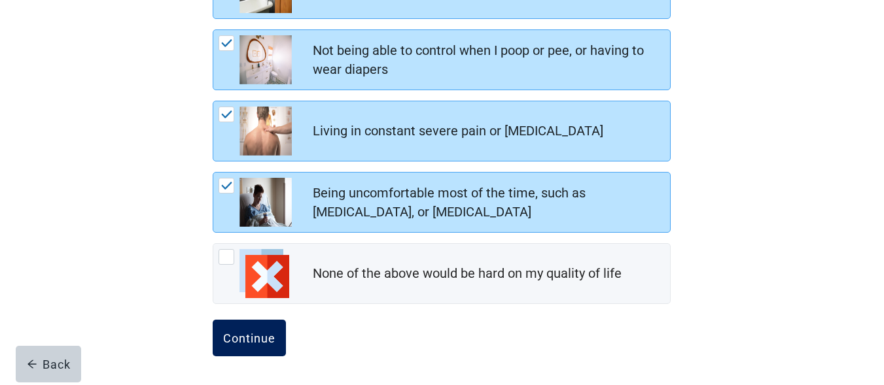
click at [254, 329] on button "Continue" at bounding box center [249, 338] width 73 height 37
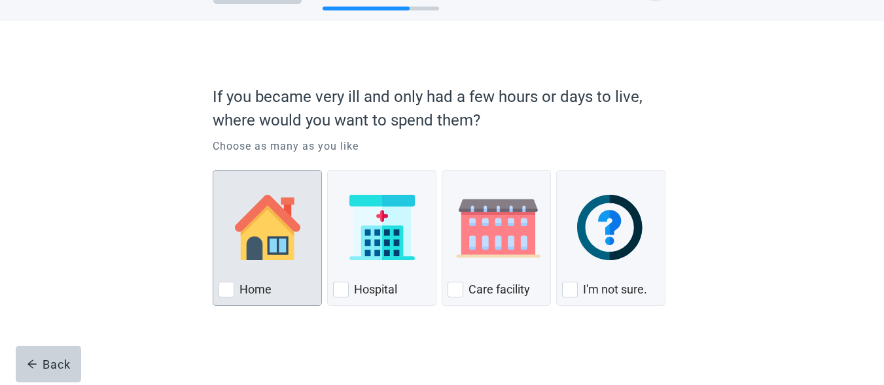
scroll to position [49, 0]
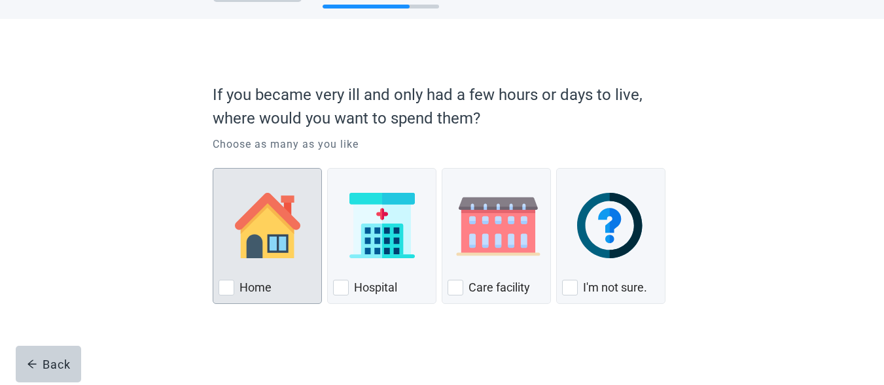
click at [228, 288] on div "Home, checkbox, not checked" at bounding box center [226, 288] width 16 height 16
click at [213, 169] on input "Home" at bounding box center [213, 168] width 1 height 1
checkbox input "true"
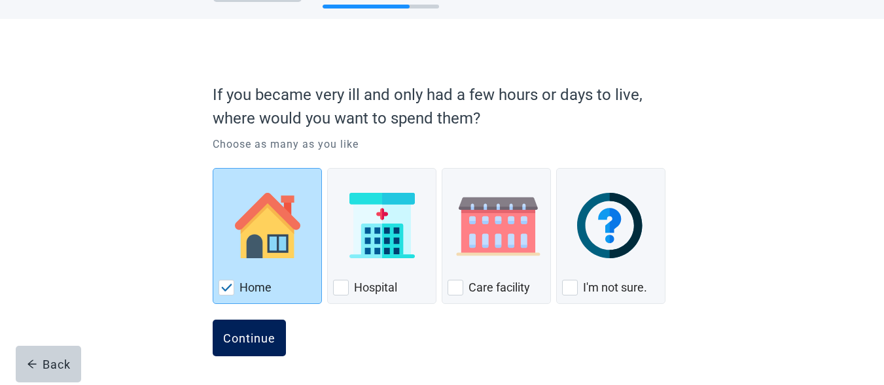
click at [232, 336] on div "Continue" at bounding box center [249, 338] width 52 height 13
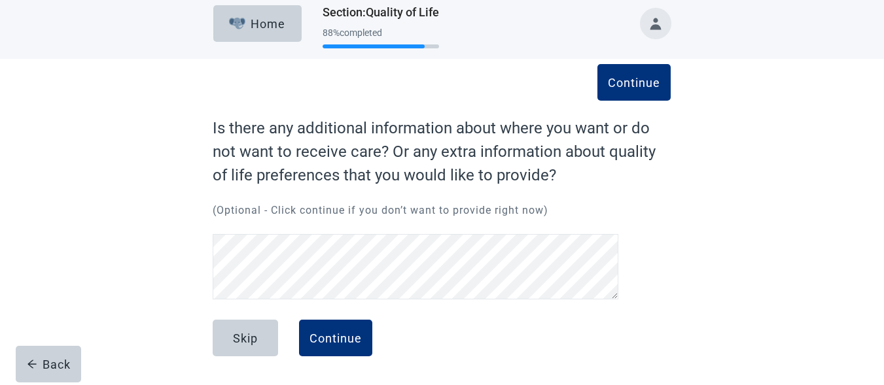
scroll to position [9, 0]
click at [343, 343] on div "Continue" at bounding box center [335, 338] width 52 height 13
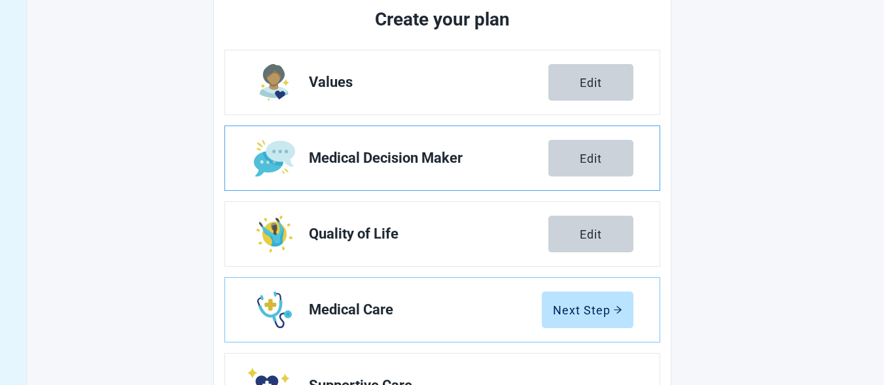
scroll to position [184, 0]
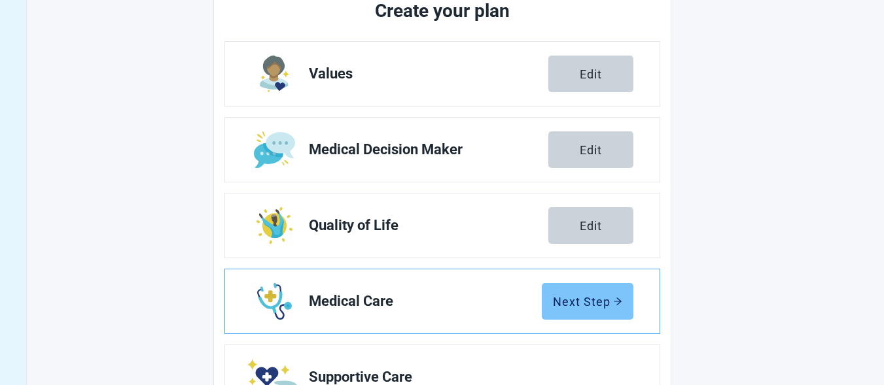
click at [579, 304] on div "Next Step" at bounding box center [587, 301] width 69 height 13
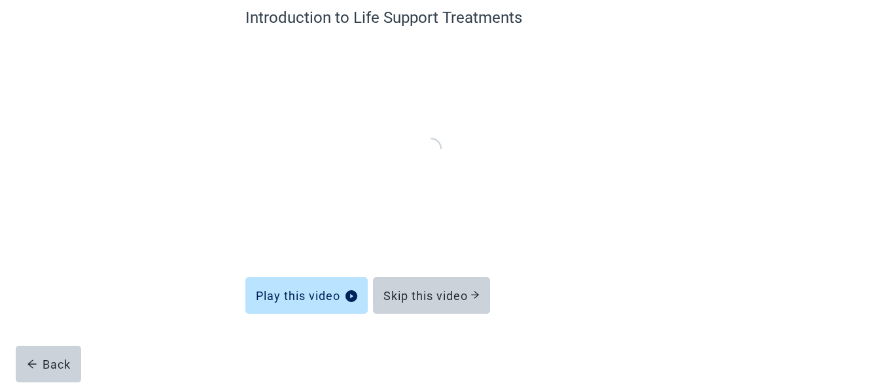
scroll to position [119, 0]
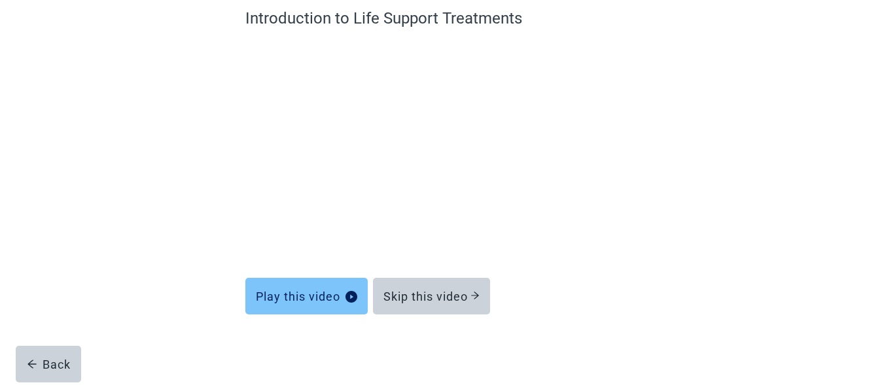
click at [308, 294] on div "Play this video" at bounding box center [306, 296] width 101 height 13
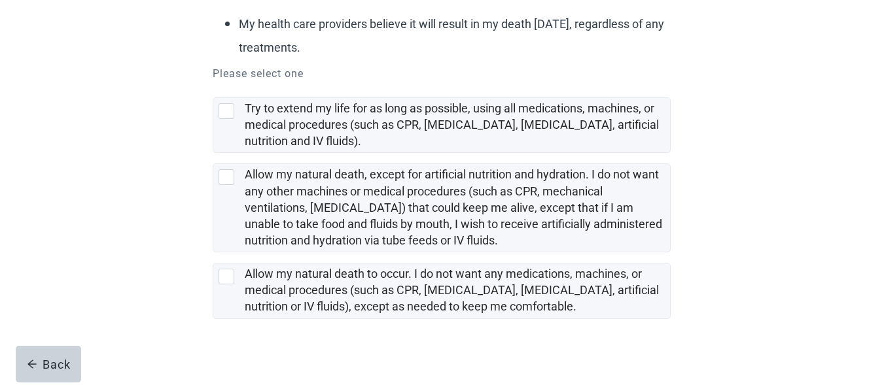
scroll to position [271, 0]
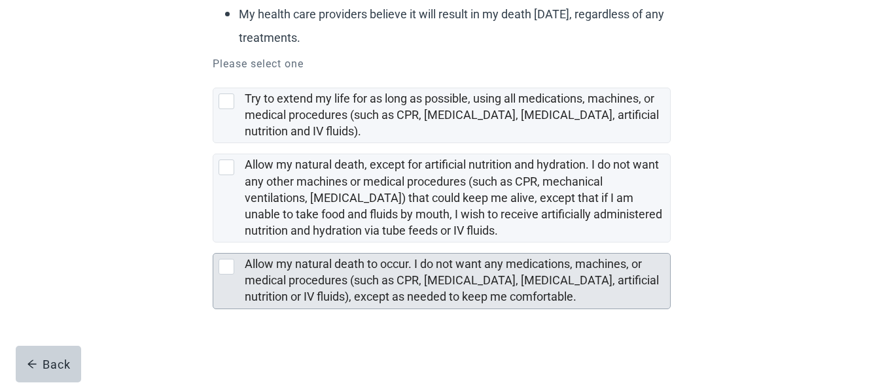
click at [220, 264] on div "Allow my natural death to occur. I do not want any medications, machines, or me…" at bounding box center [226, 267] width 16 height 16
click at [213, 243] on input "Allow my natural death to occur. I do not want any medications, machines, or me…" at bounding box center [213, 243] width 1 height 1
checkbox input "true"
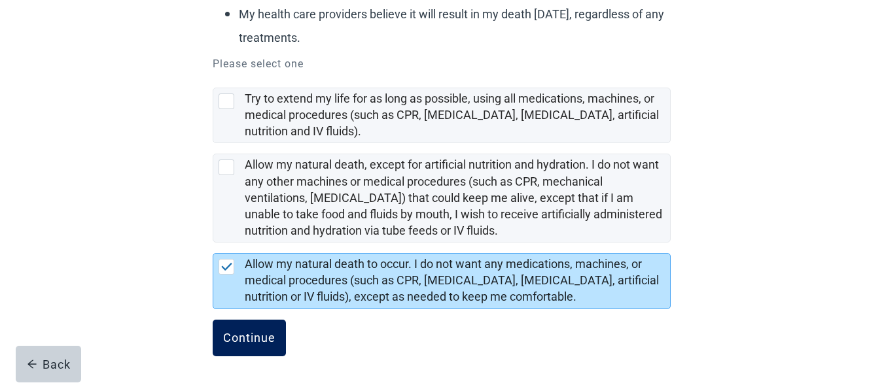
click at [253, 336] on div "Continue" at bounding box center [249, 338] width 52 height 13
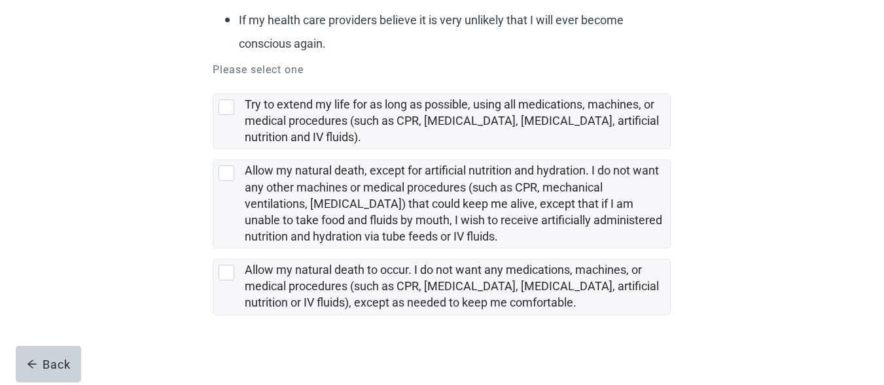
scroll to position [242, 0]
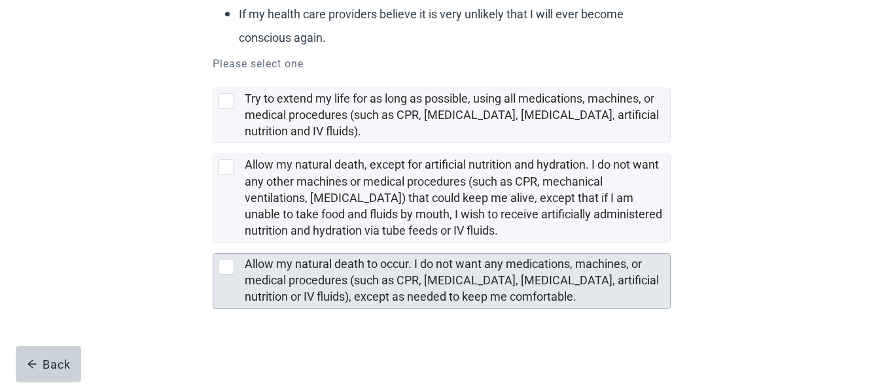
click at [229, 264] on div "Allow my natural death to occur. I do not want any medications, machines, or me…" at bounding box center [226, 267] width 16 height 16
click at [213, 243] on input "Allow my natural death to occur. I do not want any medications, machines, or me…" at bounding box center [213, 243] width 1 height 1
checkbox input "true"
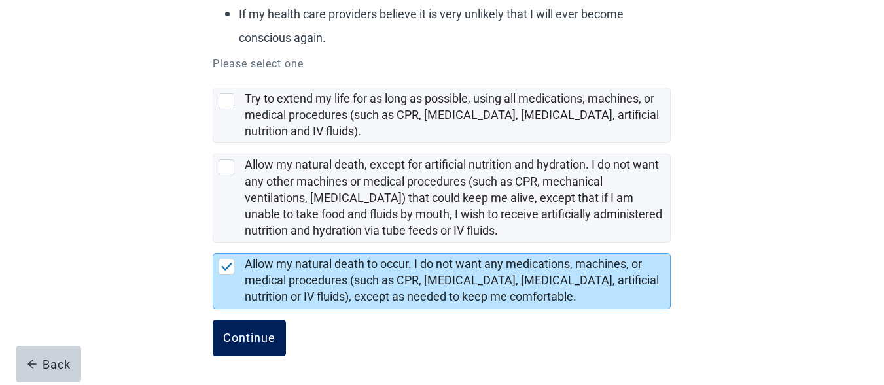
click at [258, 339] on div "Continue" at bounding box center [249, 338] width 52 height 13
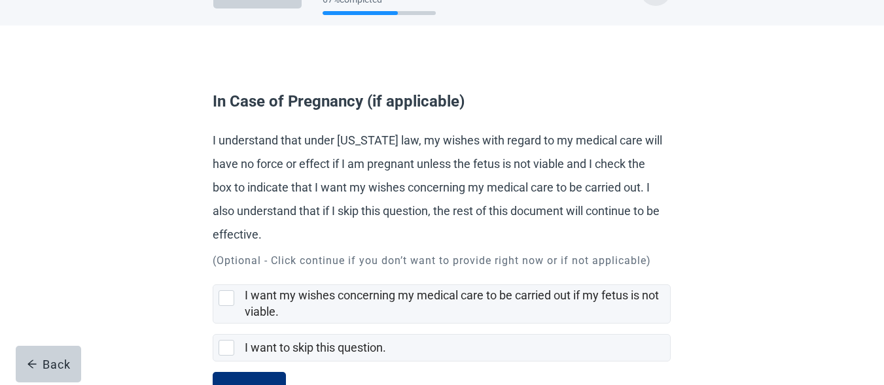
scroll to position [44, 0]
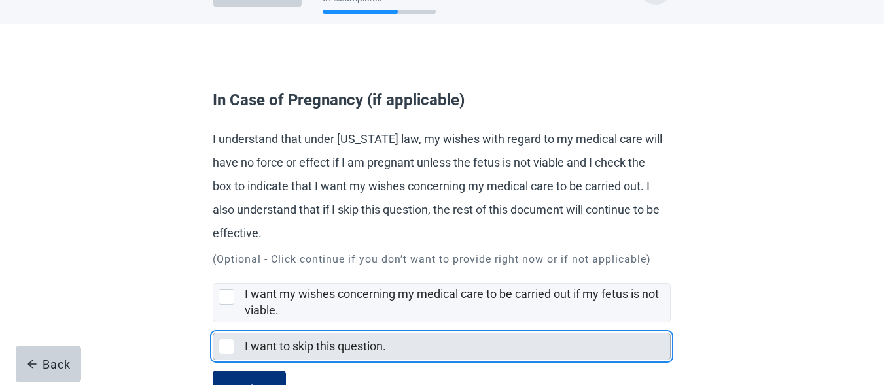
click at [221, 343] on div "I want to skip this question., checkbox, not selected" at bounding box center [226, 347] width 16 height 16
click at [213, 323] on input "I want to skip this question." at bounding box center [213, 323] width 1 height 1
checkbox input "true"
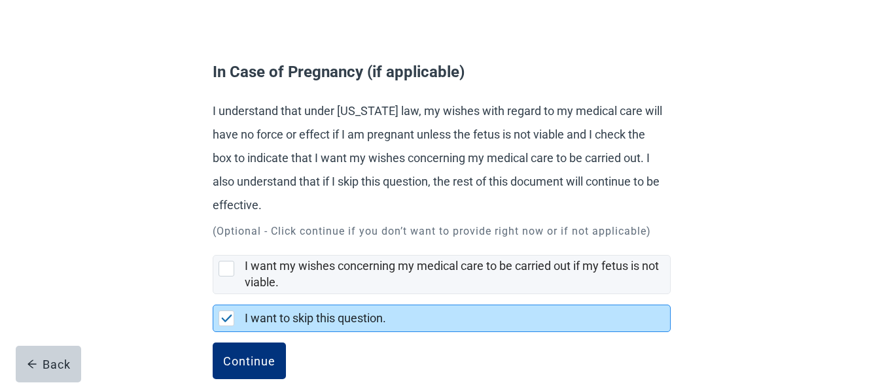
scroll to position [95, 0]
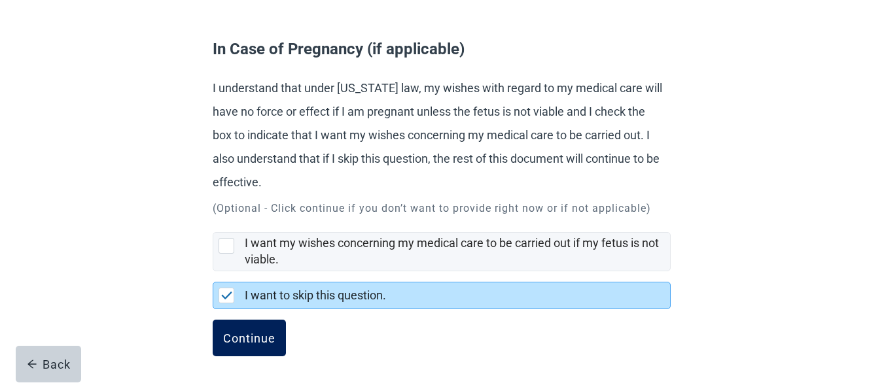
click at [273, 338] on div "Continue" at bounding box center [249, 338] width 52 height 13
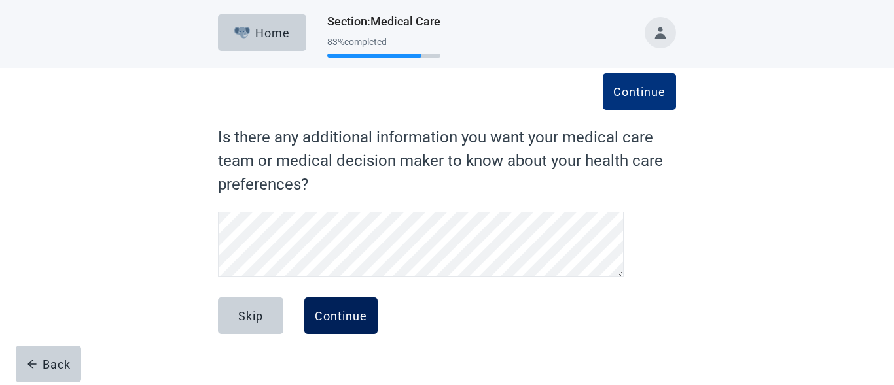
click at [346, 331] on button "Continue" at bounding box center [340, 316] width 73 height 37
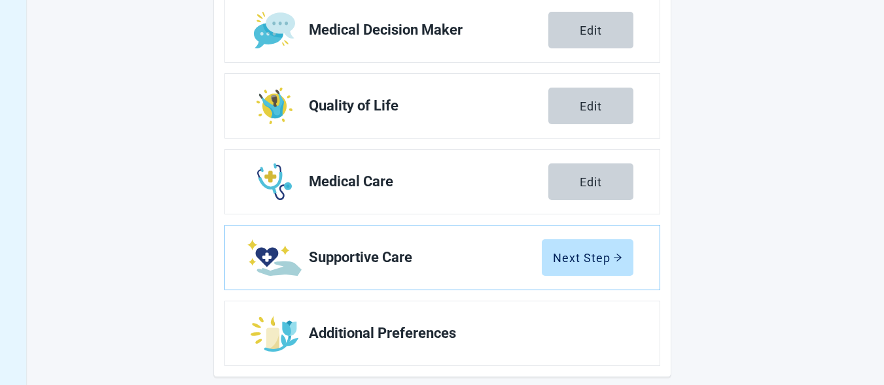
scroll to position [305, 0]
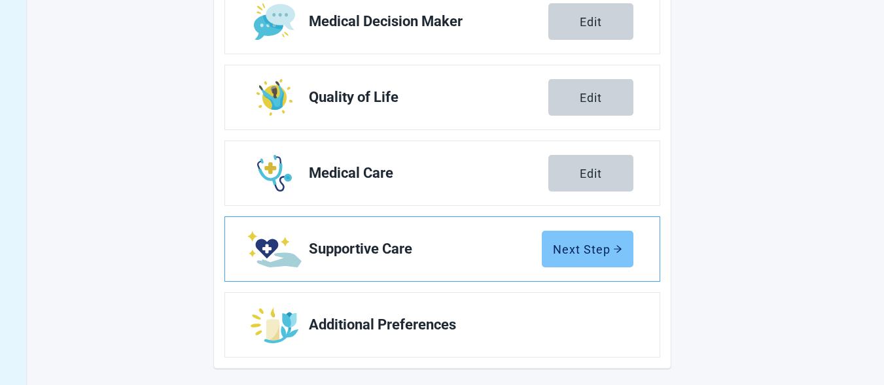
click at [580, 243] on div "Next Step" at bounding box center [587, 249] width 69 height 13
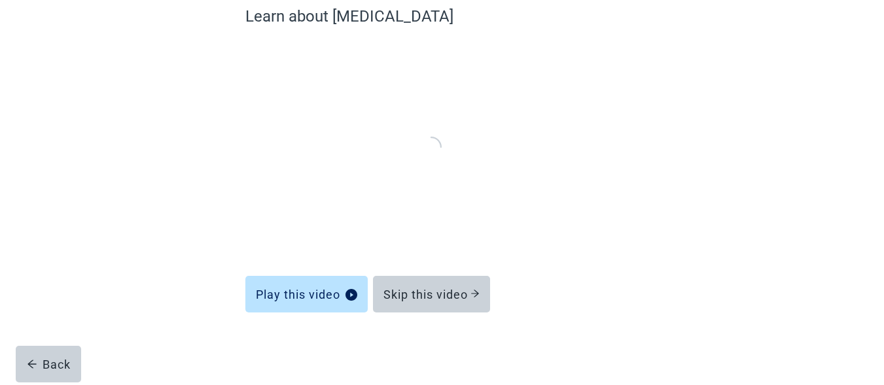
scroll to position [119, 0]
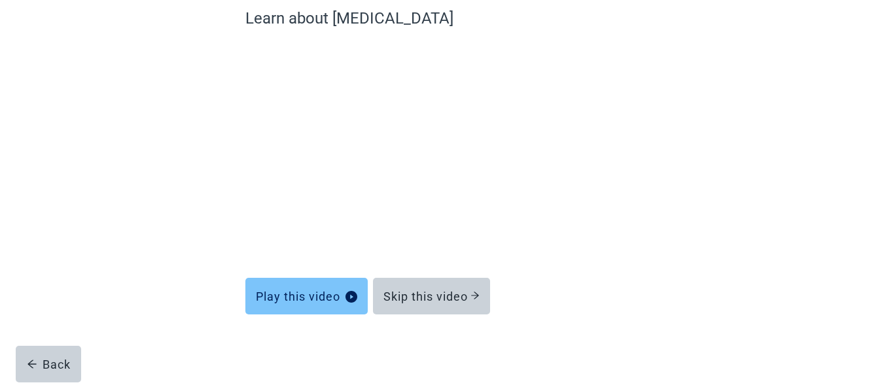
click at [312, 292] on div "Play this video" at bounding box center [306, 296] width 101 height 13
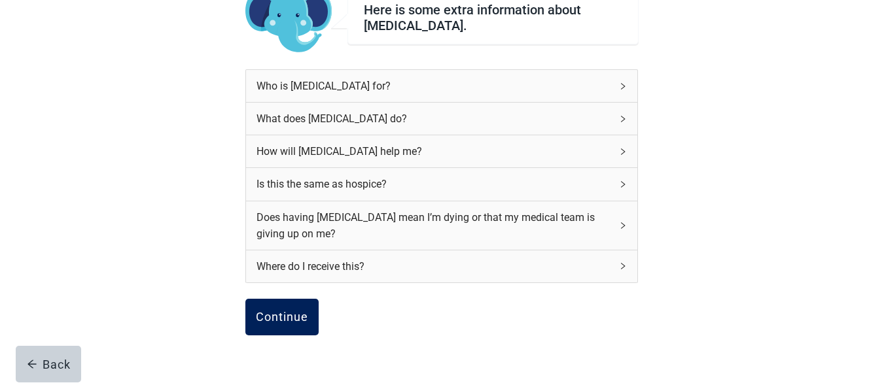
click at [277, 316] on div "Continue" at bounding box center [282, 317] width 52 height 13
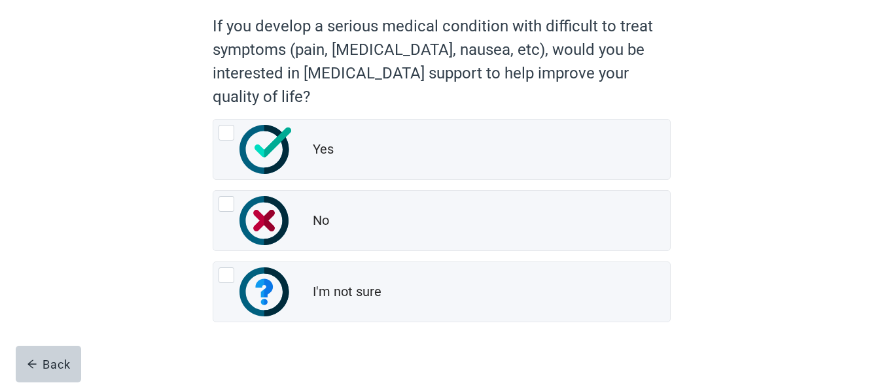
scroll to position [131, 0]
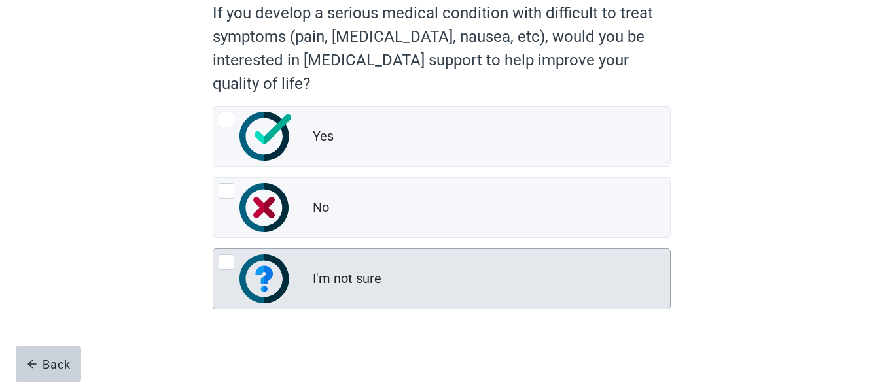
click at [222, 262] on div "I'm not sure, radio button, not checked" at bounding box center [226, 262] width 16 height 16
click at [213, 249] on input "I'm not sure" at bounding box center [213, 249] width 1 height 1
radio input "true"
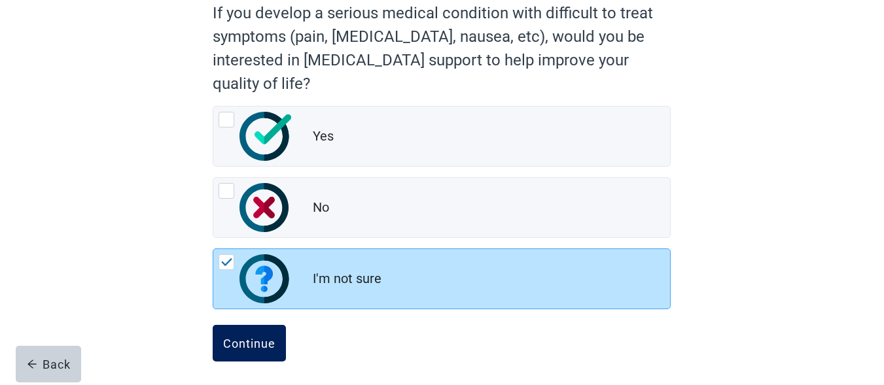
click at [253, 351] on button "Continue" at bounding box center [249, 343] width 73 height 37
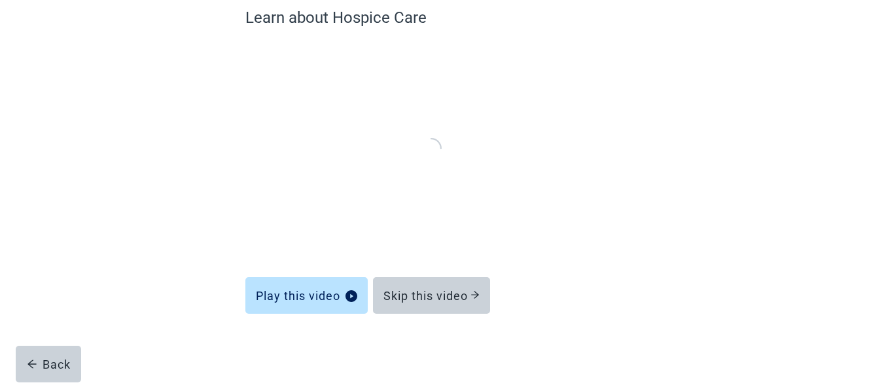
scroll to position [119, 0]
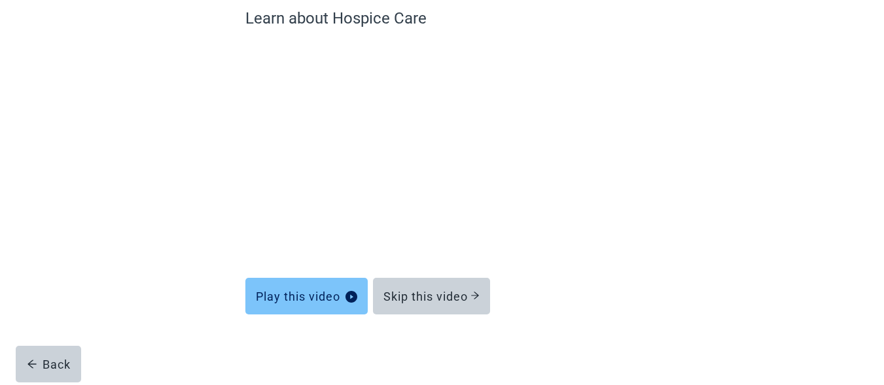
click at [289, 300] on div "Play this video" at bounding box center [306, 296] width 101 height 13
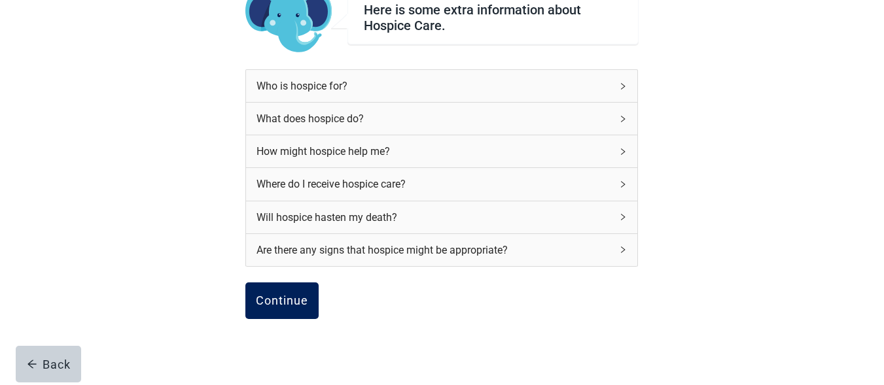
click at [270, 305] on div "Continue" at bounding box center [282, 300] width 52 height 13
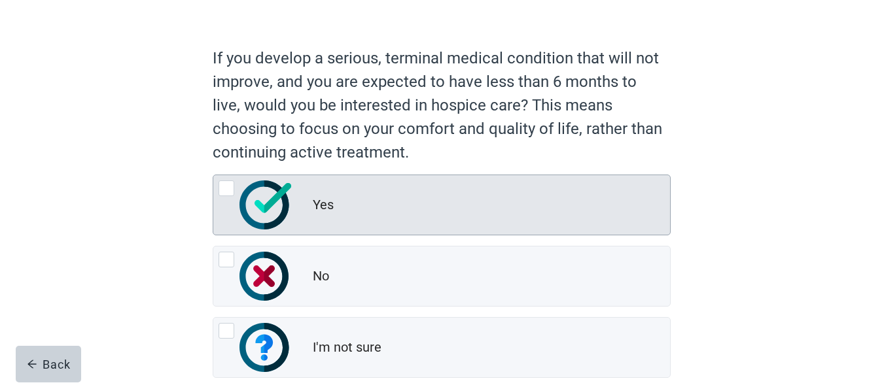
scroll to position [87, 0]
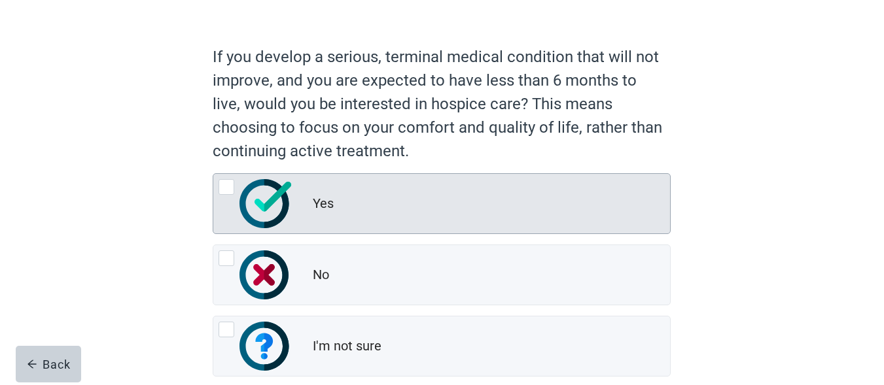
click at [229, 188] on div "Yes, radio button, not checked" at bounding box center [226, 187] width 16 height 16
click at [213, 174] on input "Yes" at bounding box center [213, 173] width 1 height 1
radio input "true"
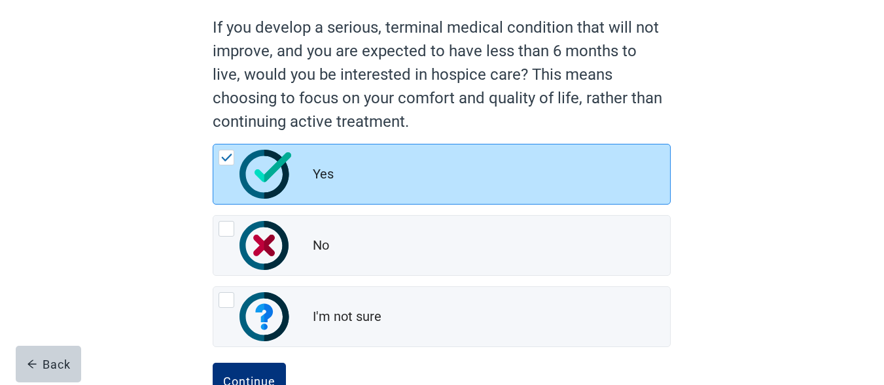
scroll to position [160, 0]
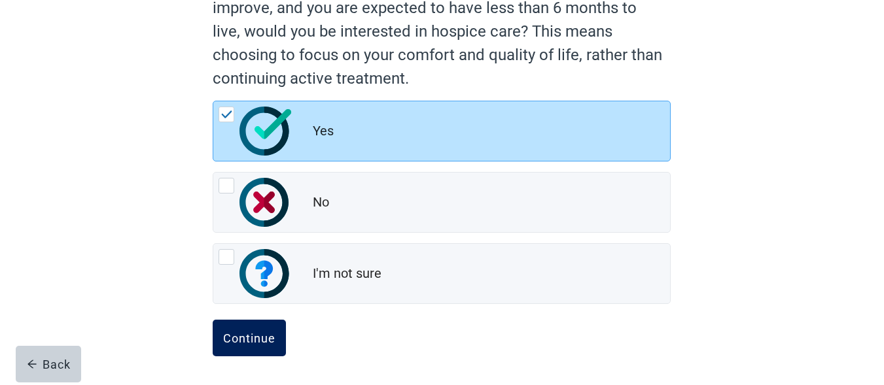
click at [264, 334] on div "Continue" at bounding box center [249, 338] width 52 height 13
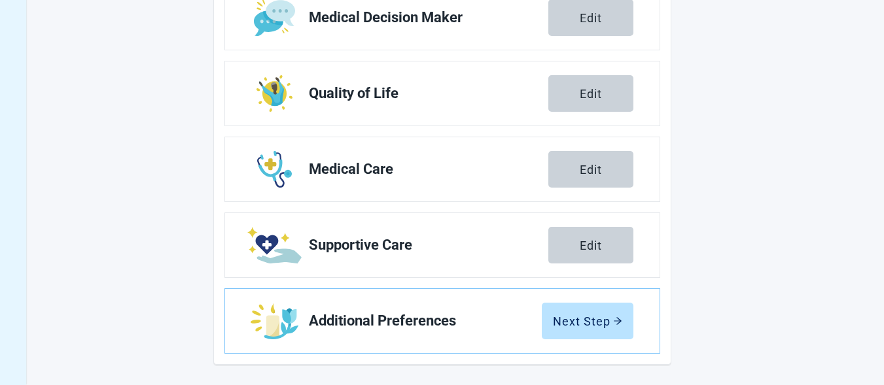
scroll to position [310, 0]
click at [584, 315] on div "Next Step" at bounding box center [587, 320] width 69 height 13
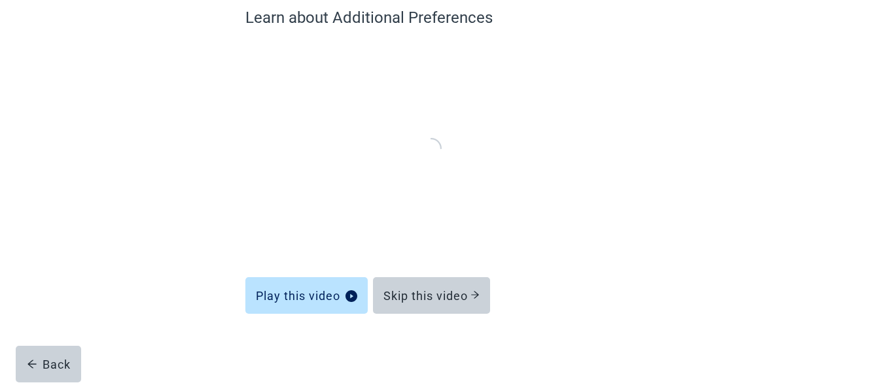
scroll to position [119, 0]
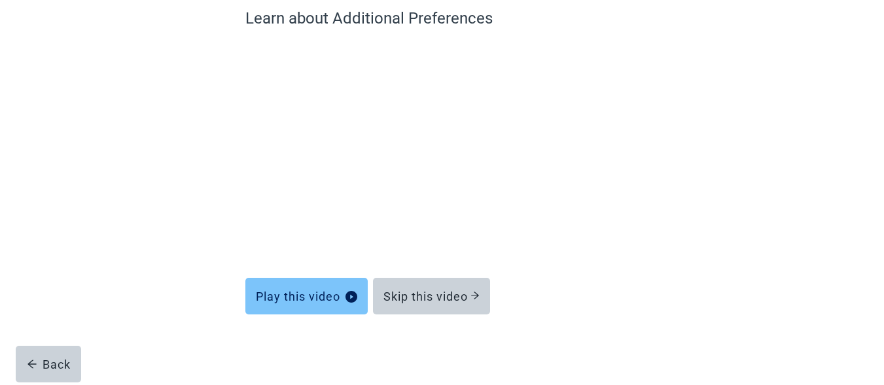
click at [301, 290] on div "Play this video" at bounding box center [306, 296] width 101 height 13
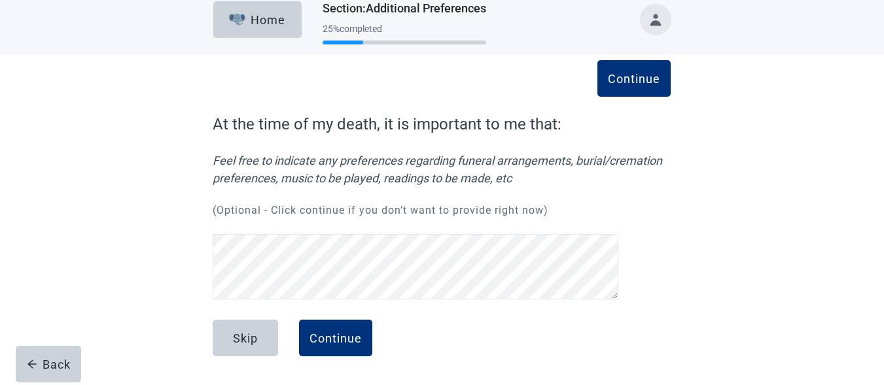
scroll to position [13, 0]
click at [317, 334] on div "Continue" at bounding box center [335, 338] width 52 height 13
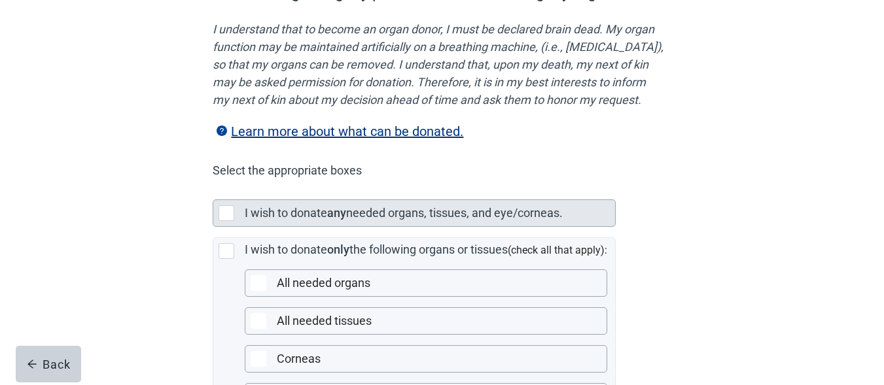
scroll to position [218, 0]
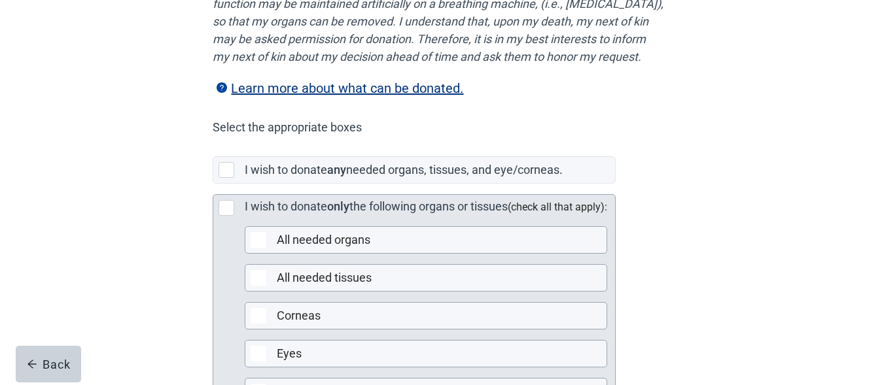
click at [225, 216] on div "Main content" at bounding box center [226, 208] width 16 height 16
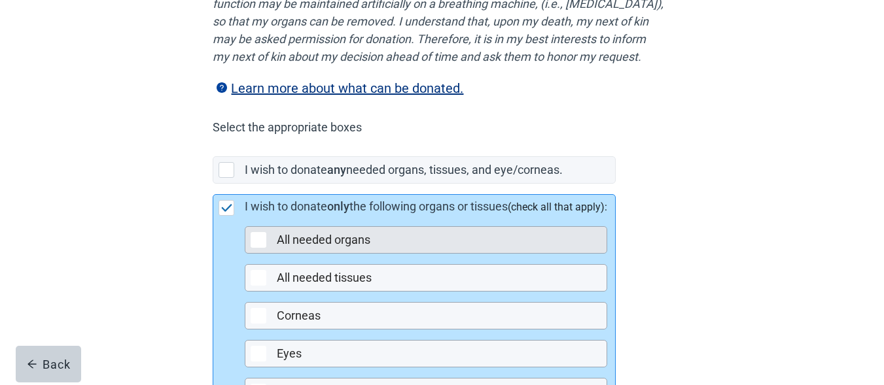
click at [292, 247] on label "All needed organs" at bounding box center [324, 240] width 94 height 14
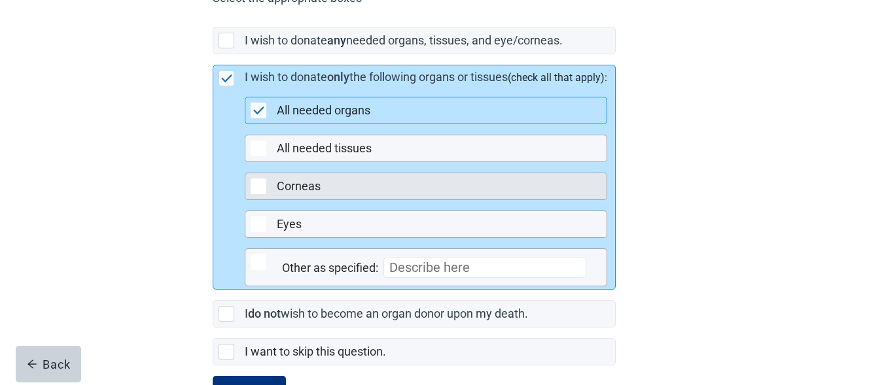
scroll to position [349, 0]
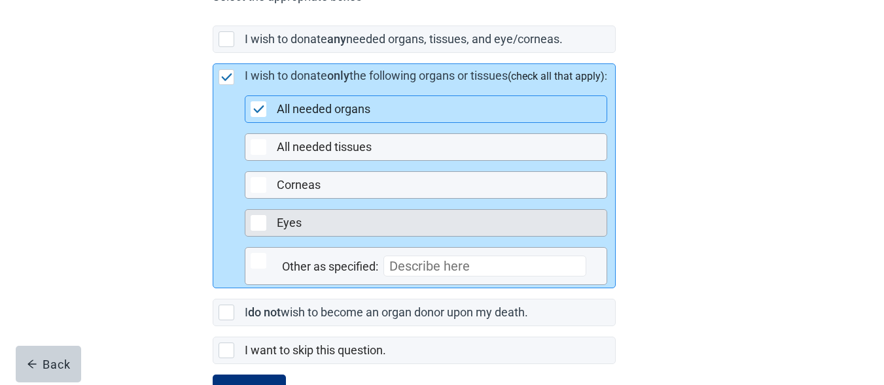
click at [295, 230] on label "Eyes" at bounding box center [289, 223] width 25 height 14
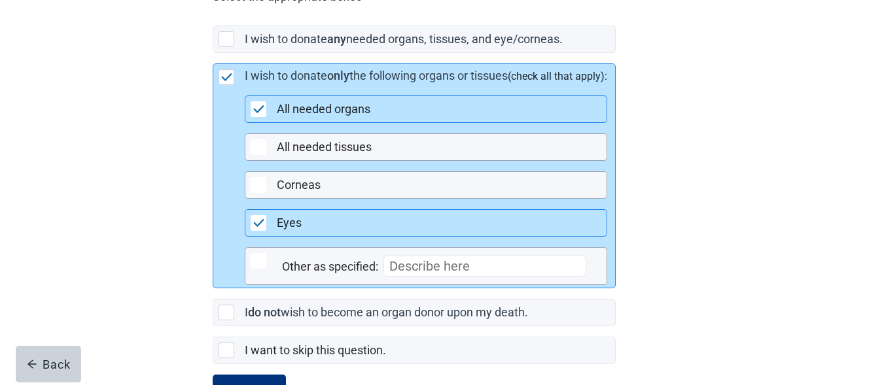
click at [254, 227] on img "Main content" at bounding box center [259, 223] width 12 height 8
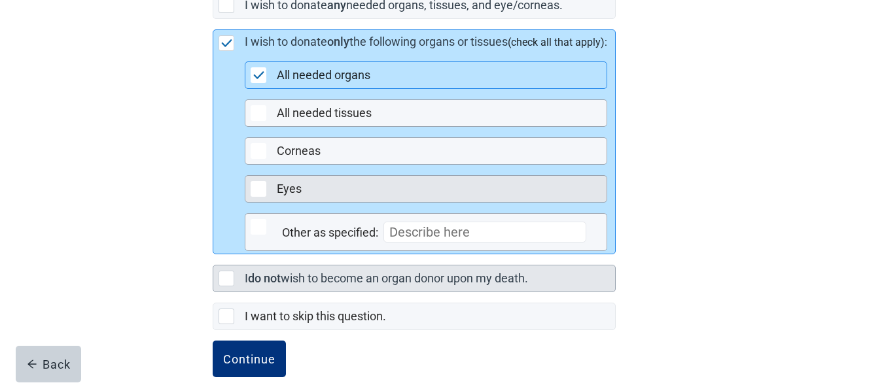
scroll to position [421, 0]
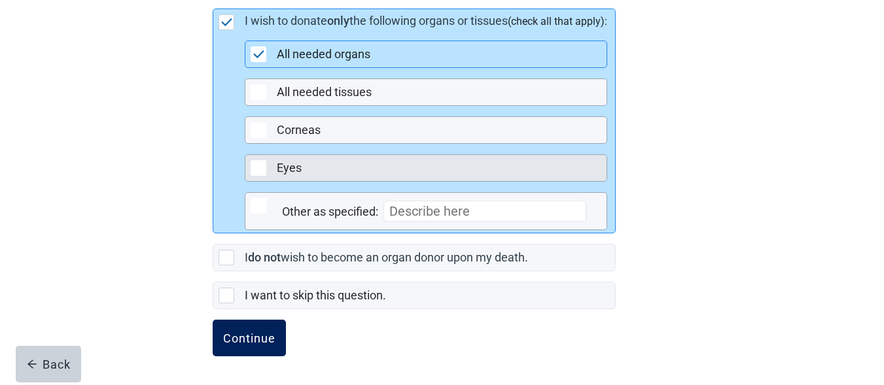
click at [237, 340] on div "Continue" at bounding box center [249, 338] width 52 height 13
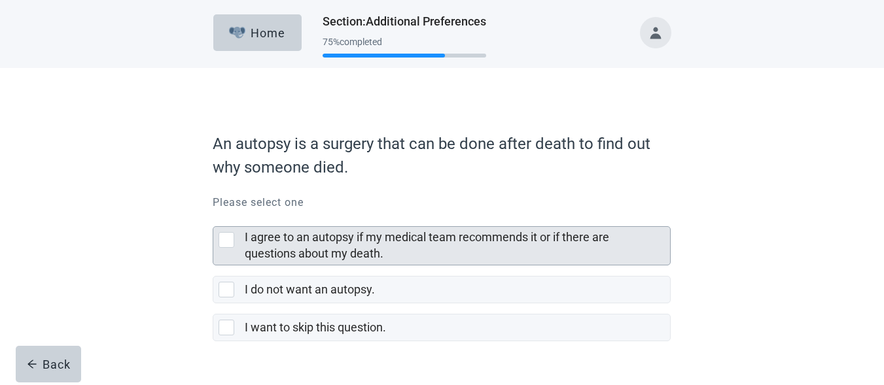
click at [222, 237] on div "I agree to an autopsy if my medical team recommends it or if there are question…" at bounding box center [226, 240] width 16 height 16
click at [213, 217] on input "I agree to an autopsy if my medical team recommends it or if there are question…" at bounding box center [213, 216] width 1 height 1
checkbox input "true"
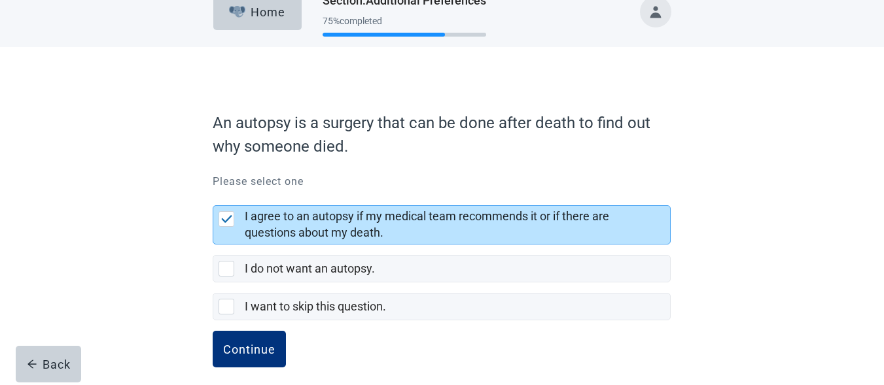
scroll to position [32, 0]
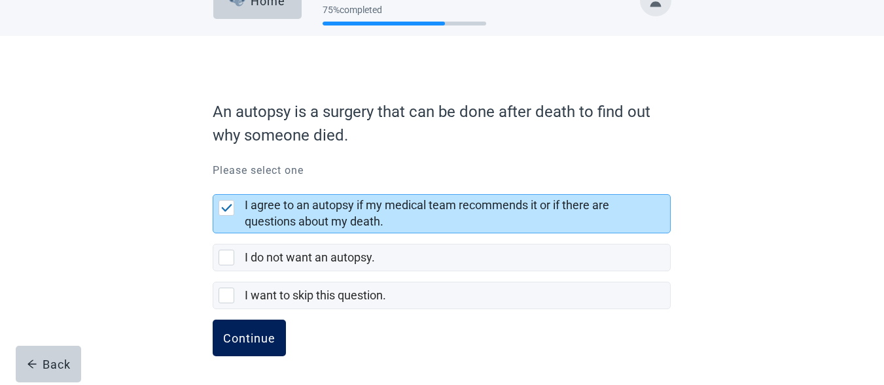
click at [230, 330] on button "Continue" at bounding box center [249, 338] width 73 height 37
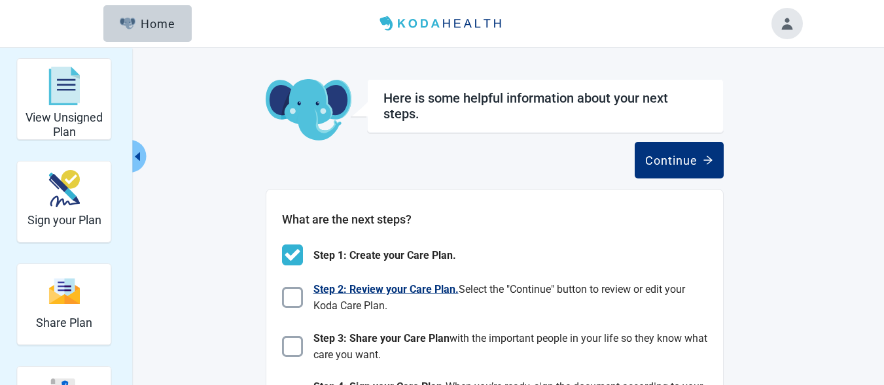
click at [296, 296] on img "Main content" at bounding box center [292, 297] width 21 height 21
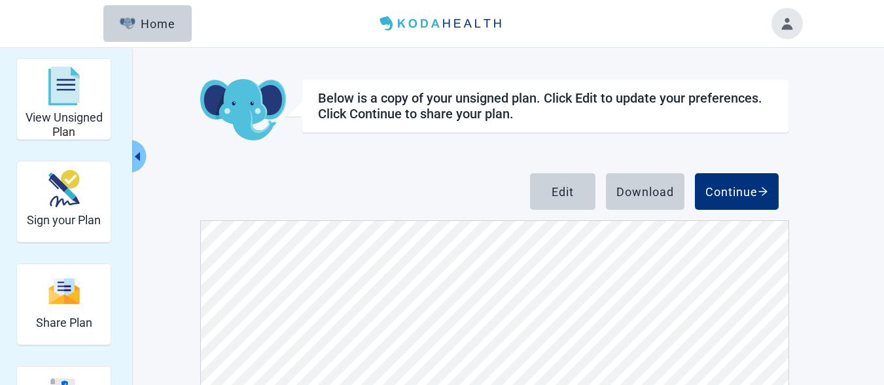
scroll to position [654, 0]
click at [725, 200] on button "Continue" at bounding box center [737, 191] width 84 height 37
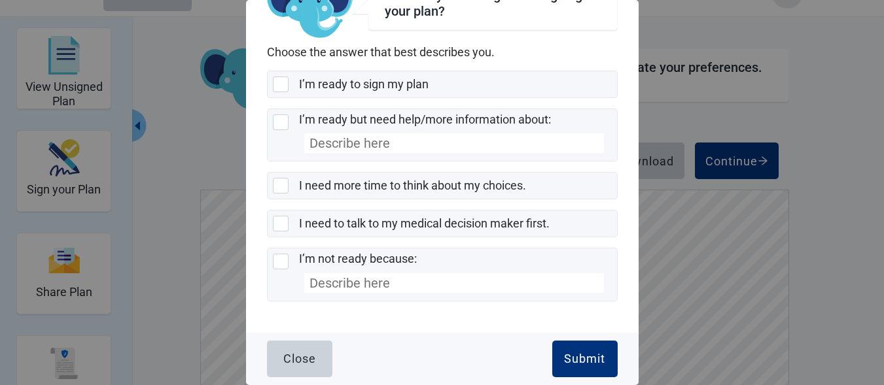
scroll to position [44, 0]
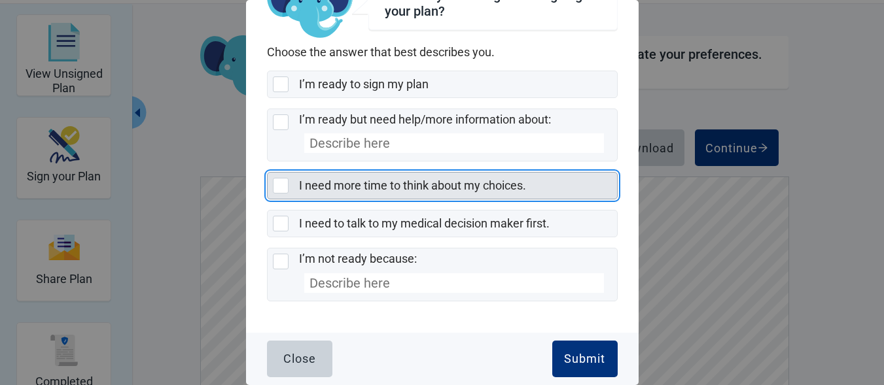
click at [287, 181] on div "I need more time to think about my choices., checkbox, not selected" at bounding box center [281, 186] width 16 height 16
click at [268, 173] on input "I need more time to think about my choices." at bounding box center [267, 172] width 1 height 1
checkbox input "true"
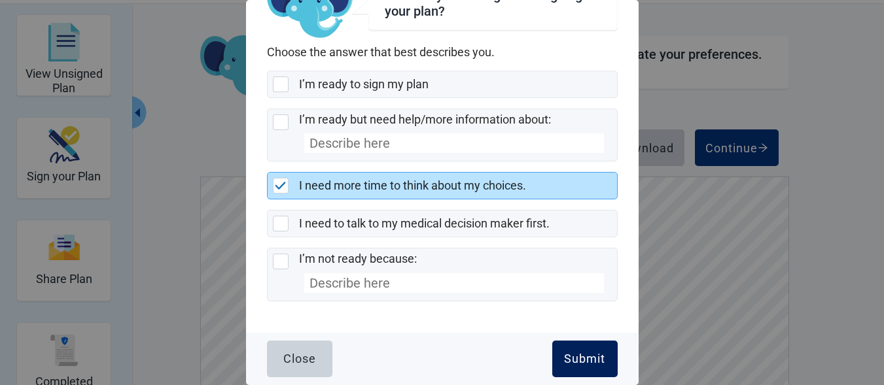
click at [572, 353] on div "Submit" at bounding box center [584, 359] width 41 height 13
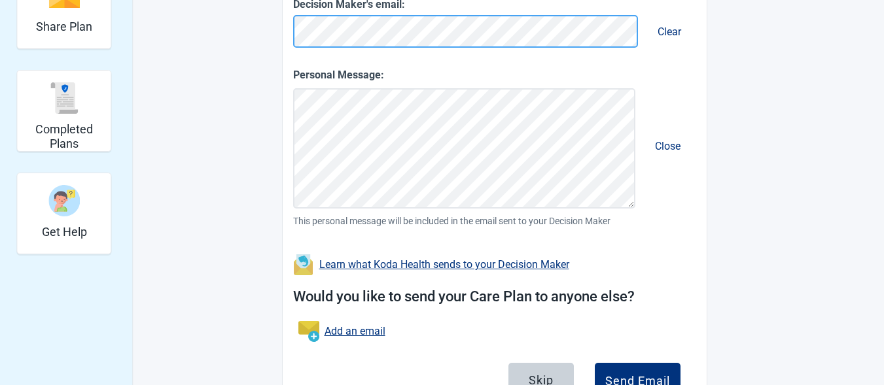
scroll to position [358, 0]
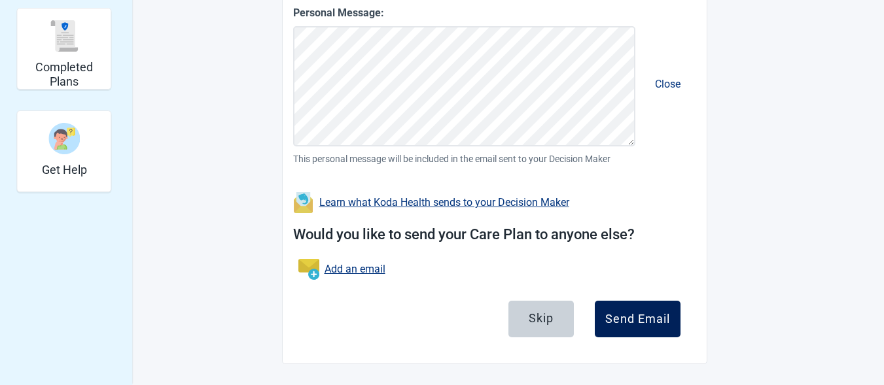
click at [643, 319] on div "Send Email" at bounding box center [637, 319] width 65 height 13
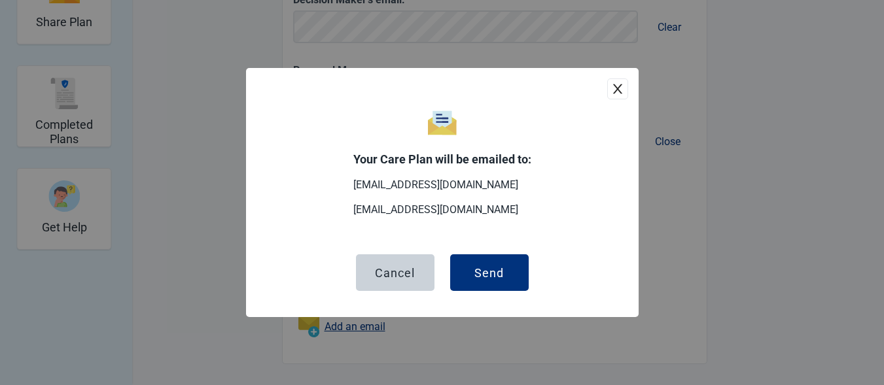
scroll to position [301, 0]
click at [513, 280] on button "Send" at bounding box center [489, 272] width 78 height 37
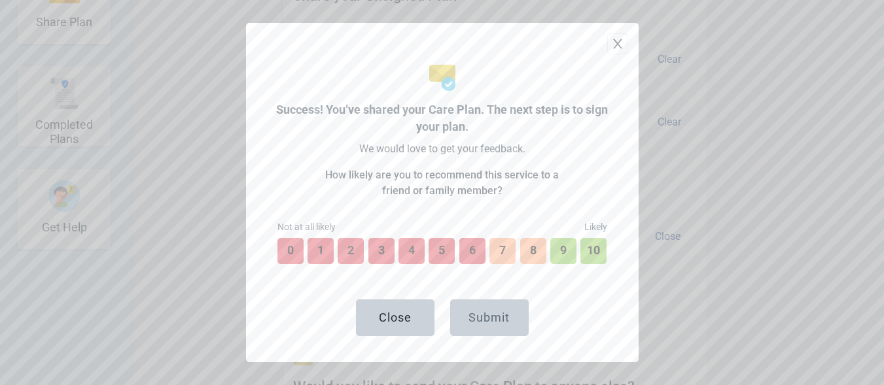
scroll to position [396, 0]
click at [587, 251] on button "10" at bounding box center [593, 251] width 29 height 29
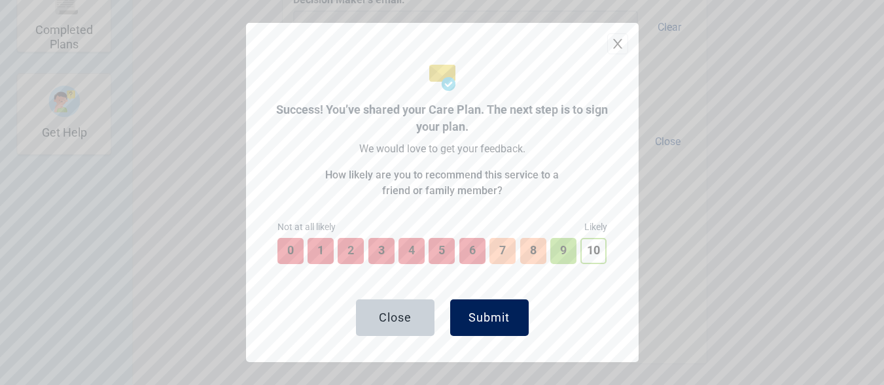
click at [474, 323] on div "Submit" at bounding box center [488, 317] width 41 height 13
